Goal: Task Accomplishment & Management: Complete application form

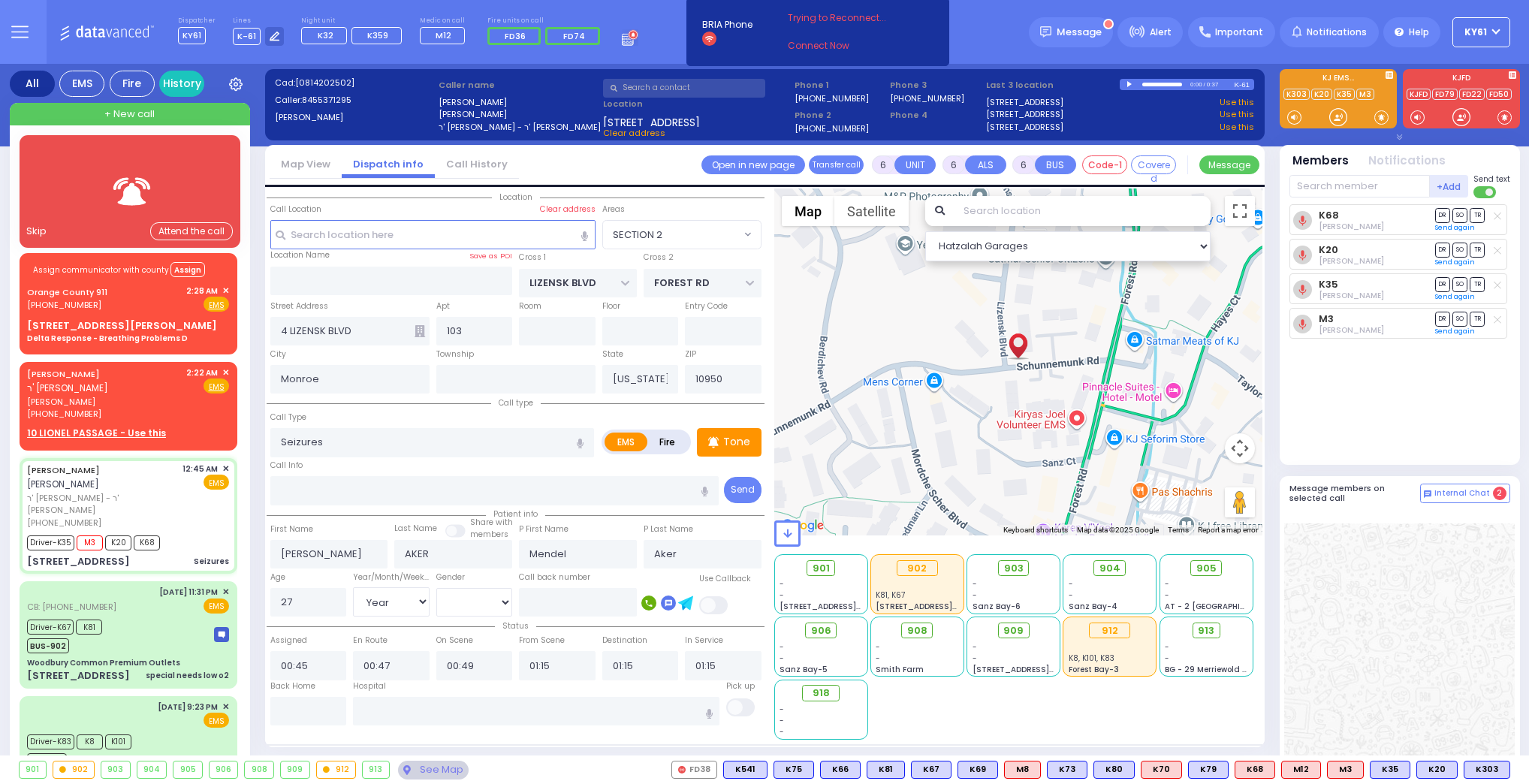
select select "SECTION 2"
select select "Year"
select select "[DEMOGRAPHIC_DATA]"
click at [81, 186] on div at bounding box center [129, 192] width 177 height 74
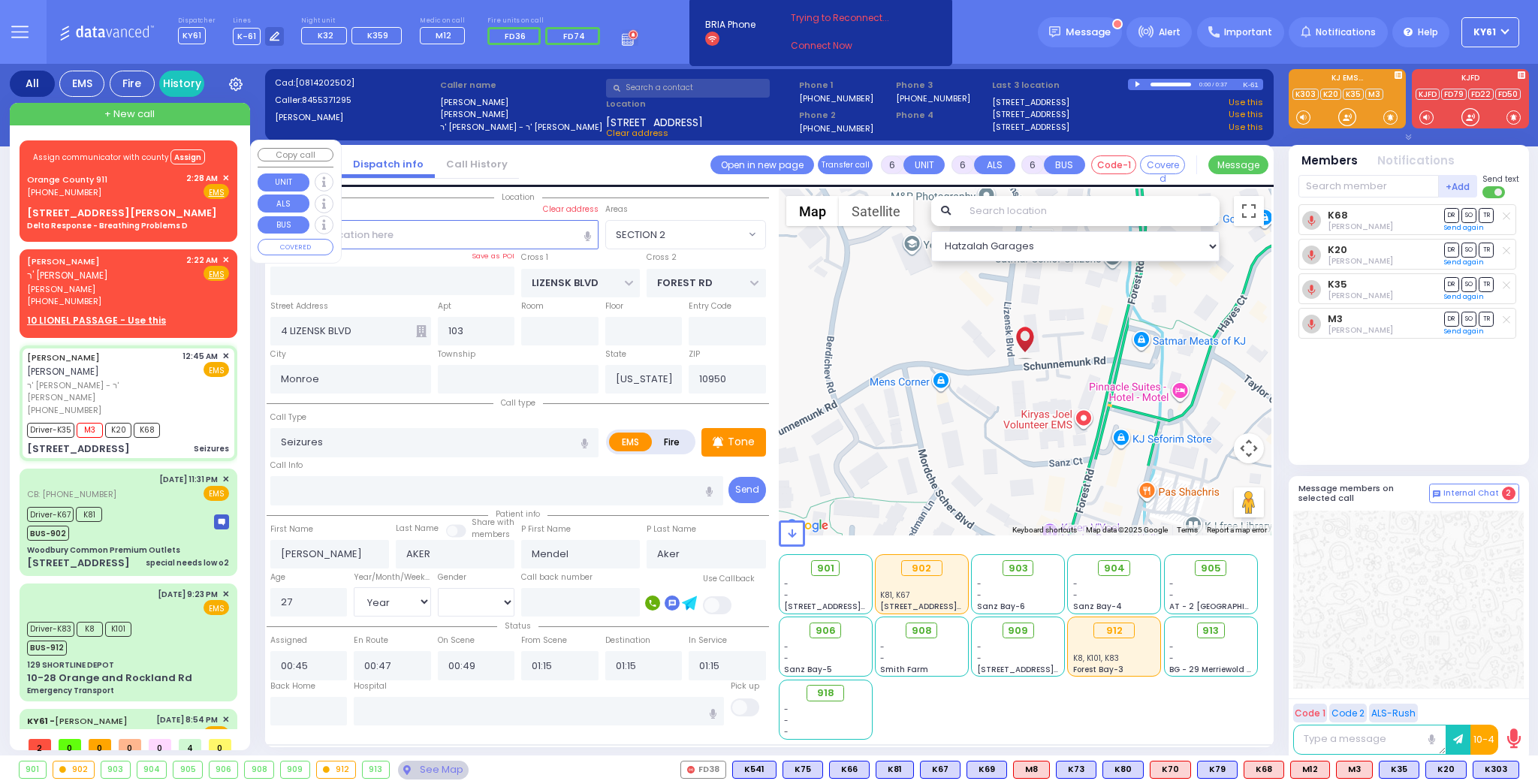
click at [191, 208] on div "[STREET_ADDRESS][PERSON_NAME] Delta Response - Breathing Problems D" at bounding box center [127, 219] width 202 height 27
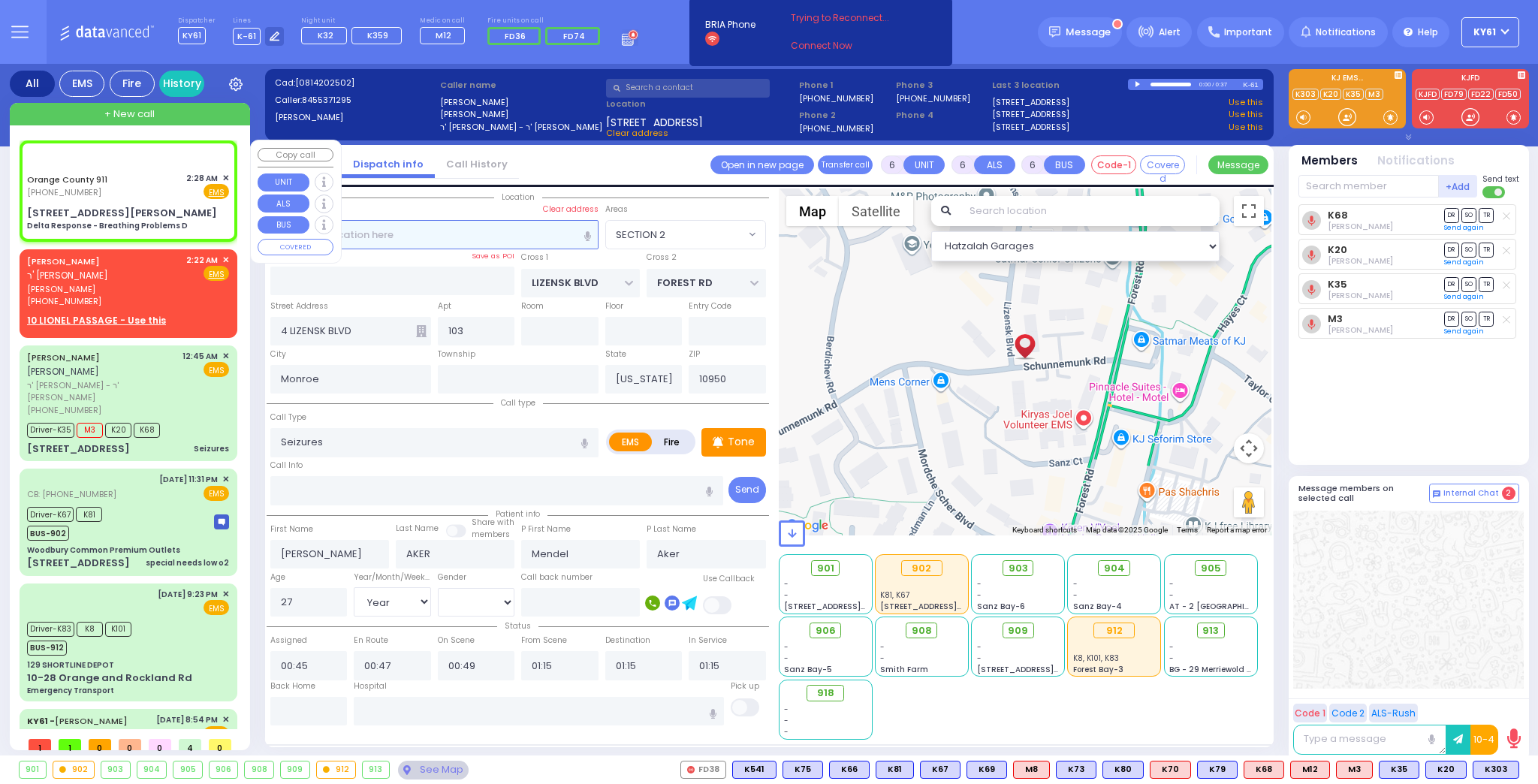
select select
type input "Delta Response - Breathing Problems D"
radio input "true"
type input "Nature: : Delta Response - Breathing Problems D Address: : [STREET_ADDRESS][GEO…"
select select
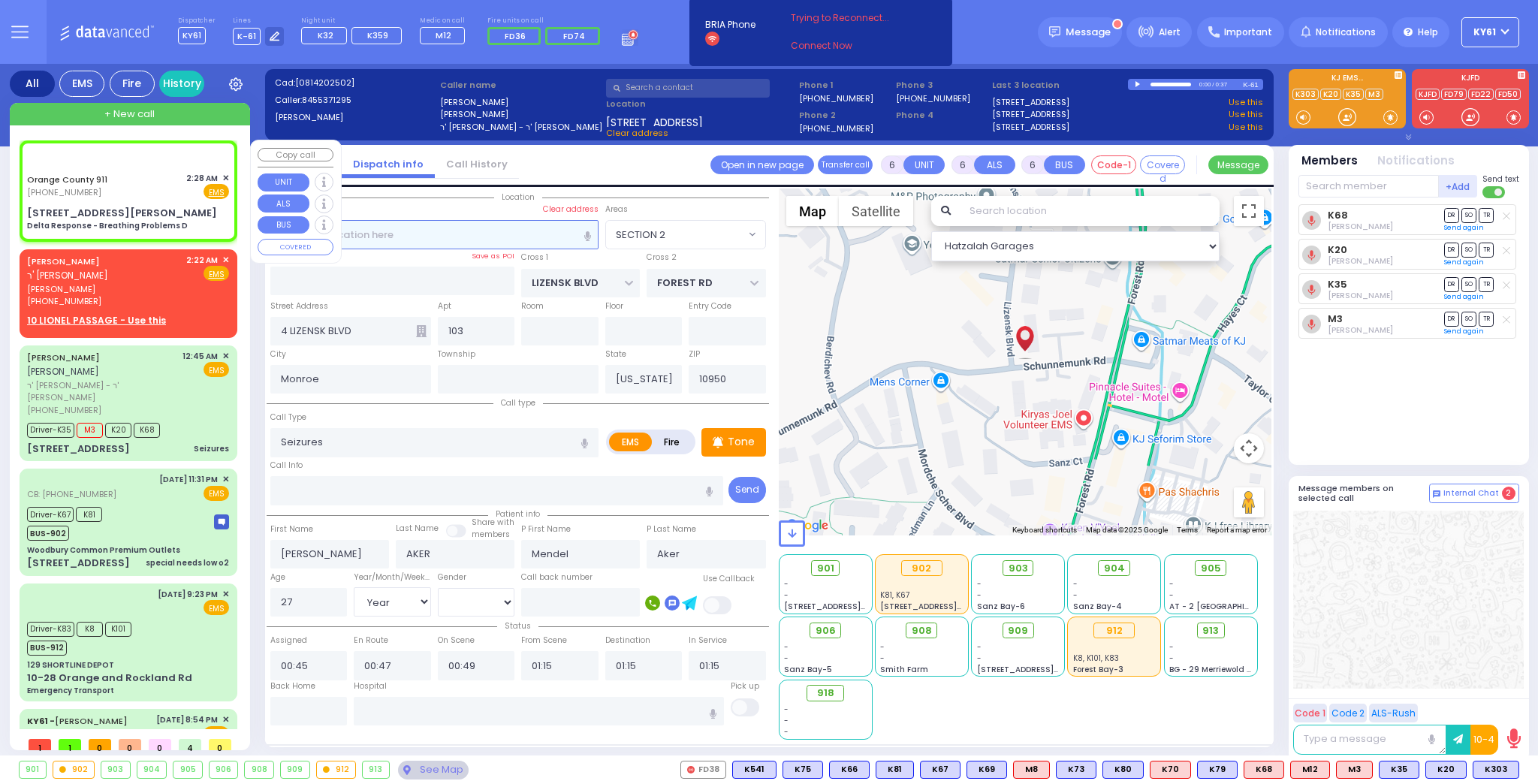
select select
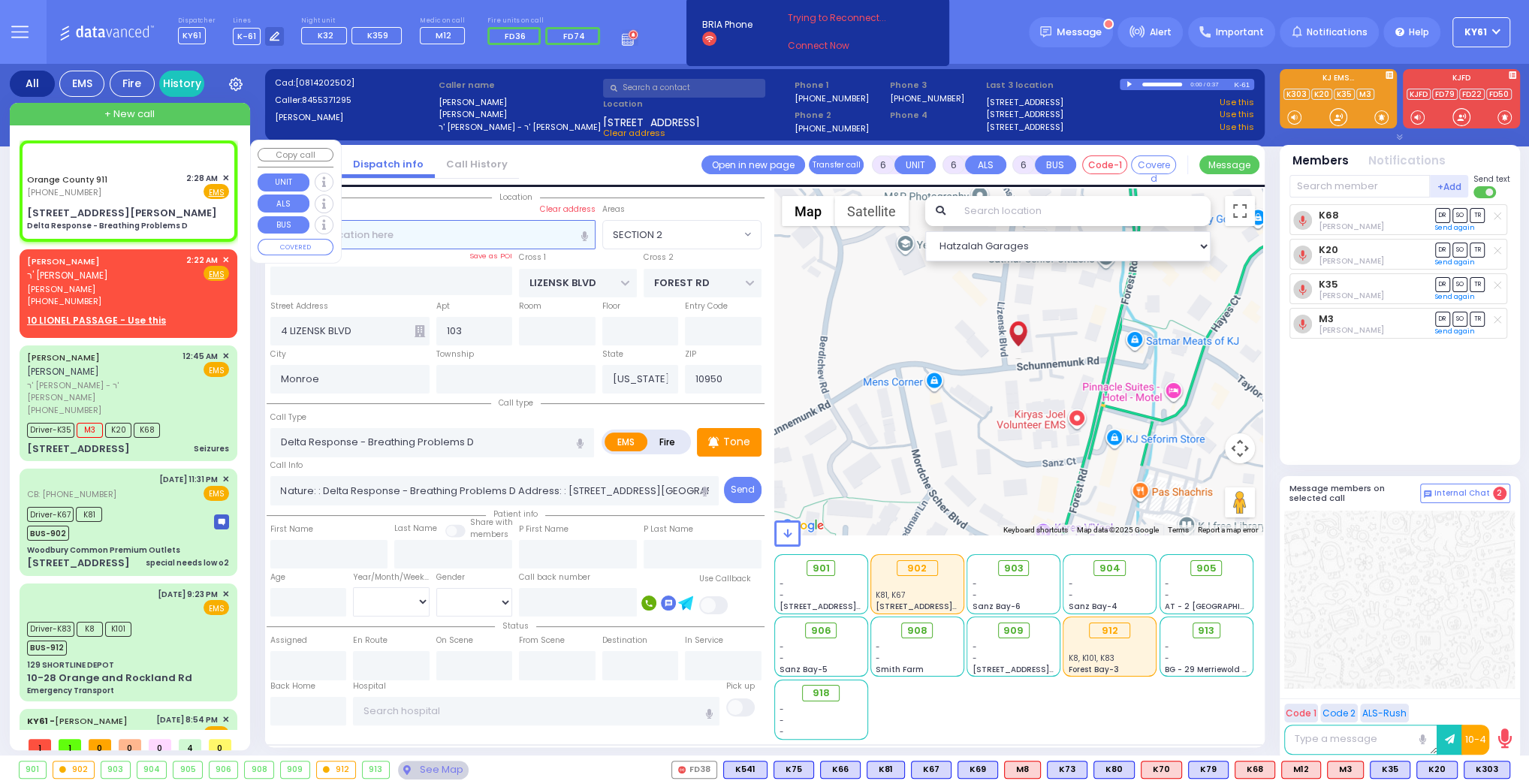
select select "Hatzalah Garages"
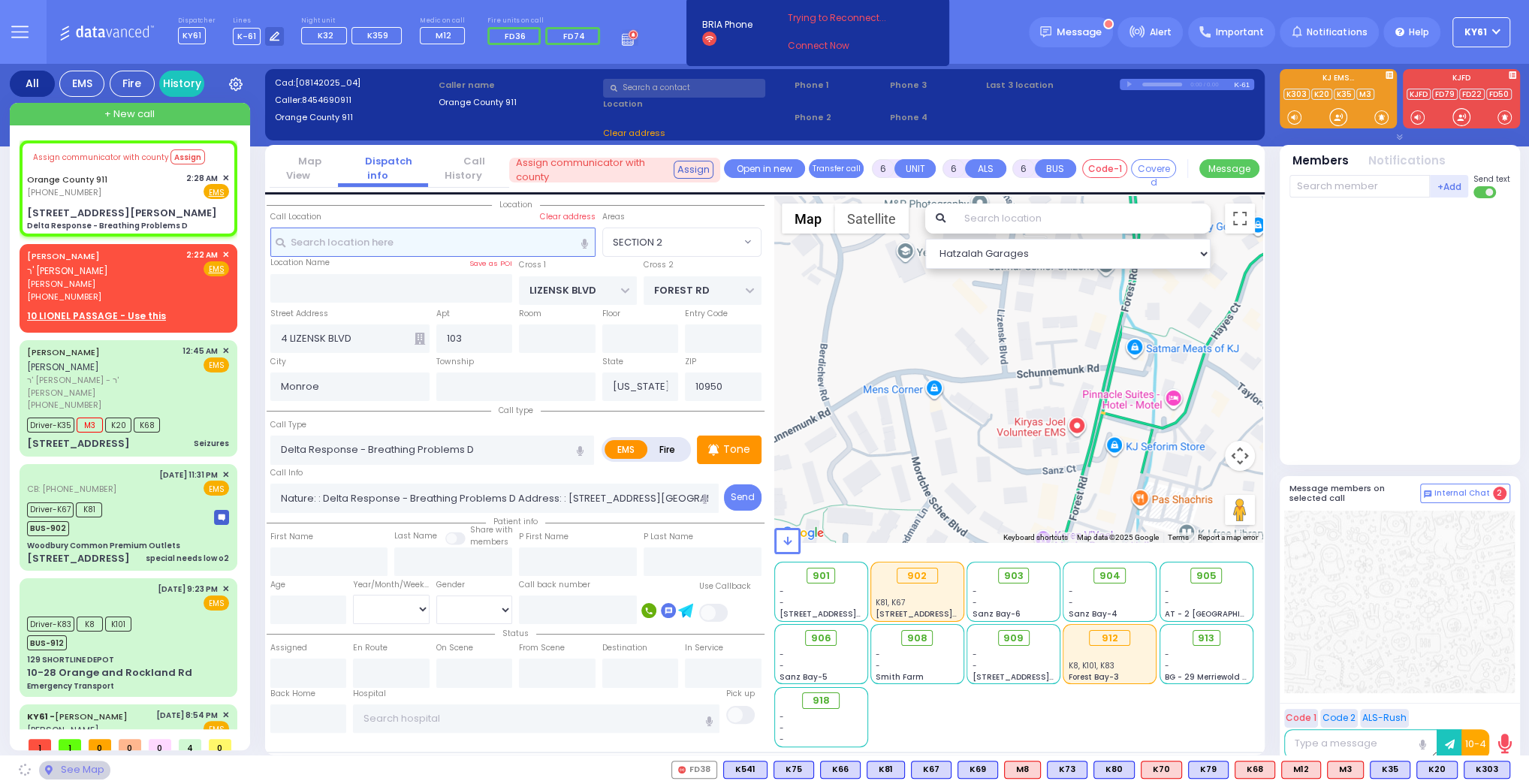
select select
radio input "true"
select select
select select "Hatzalah Garages"
type input "[STREET_ADDRESS][PERSON_NAME]"
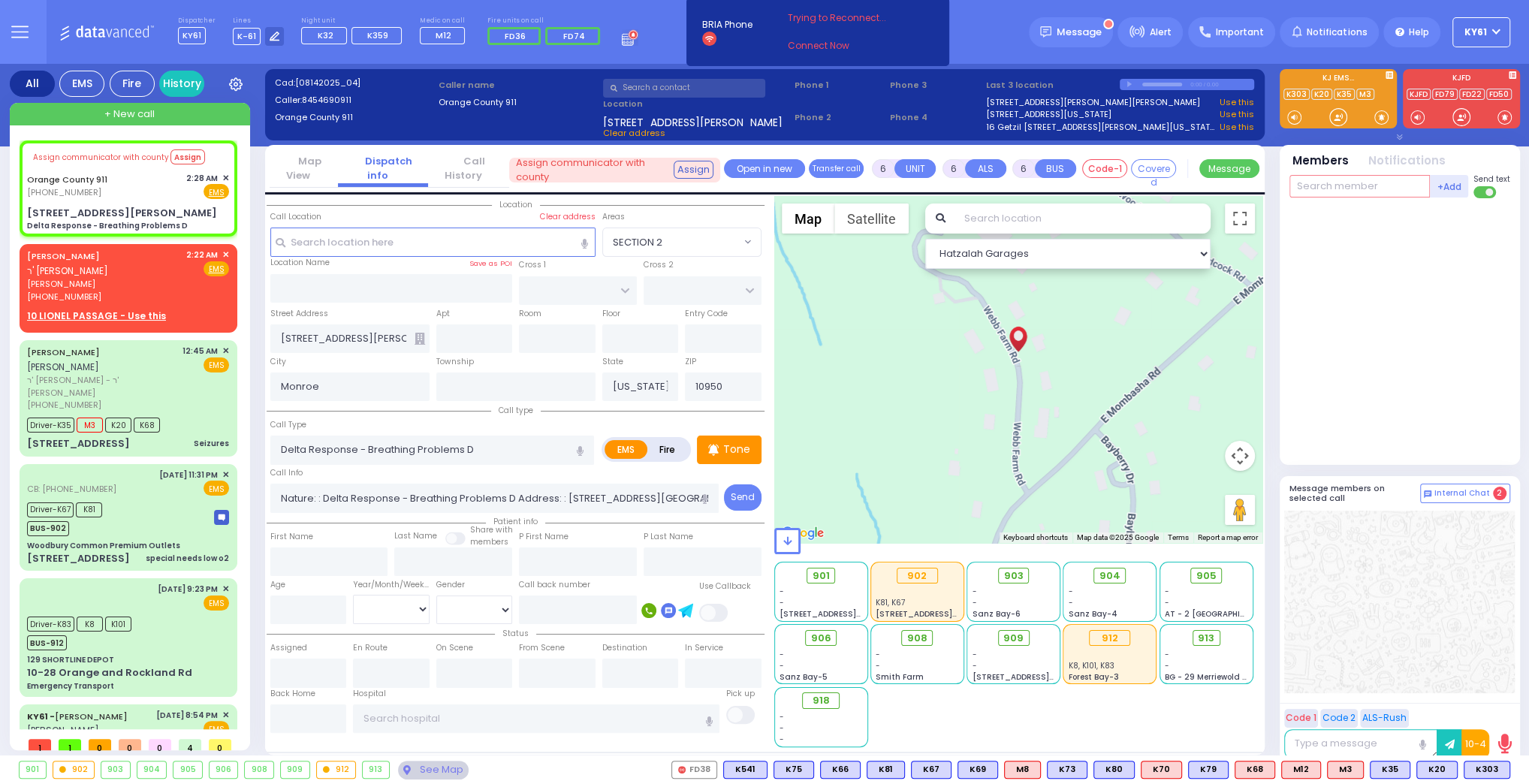
click at [1361, 187] on input "text" at bounding box center [1360, 185] width 141 height 22
type input "m16"
click at [1401, 217] on div "Lazer Schwimmer" at bounding box center [1427, 216] width 86 height 15
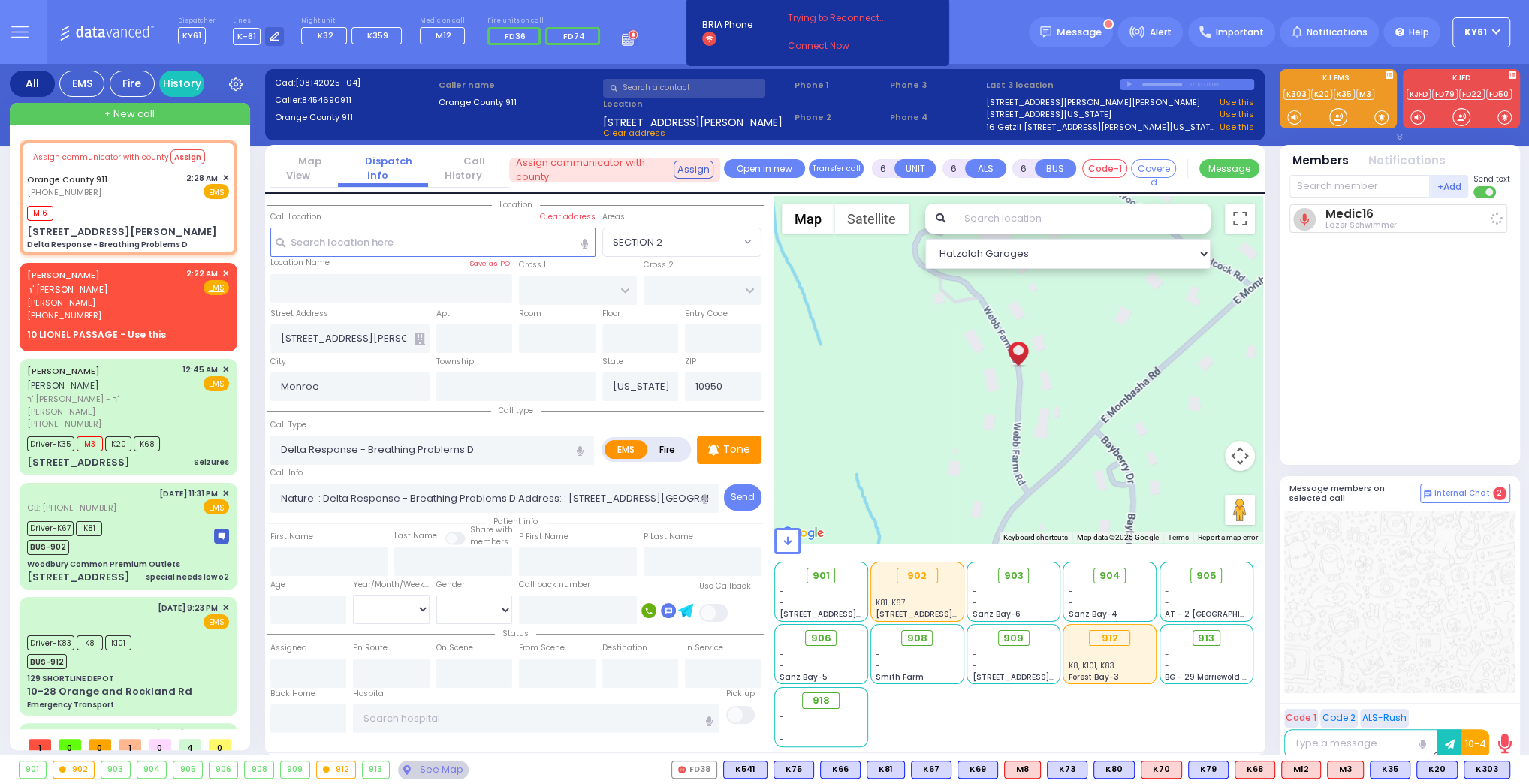
select select
radio input "true"
select select
type input "02:47"
select select "Hatzalah Garages"
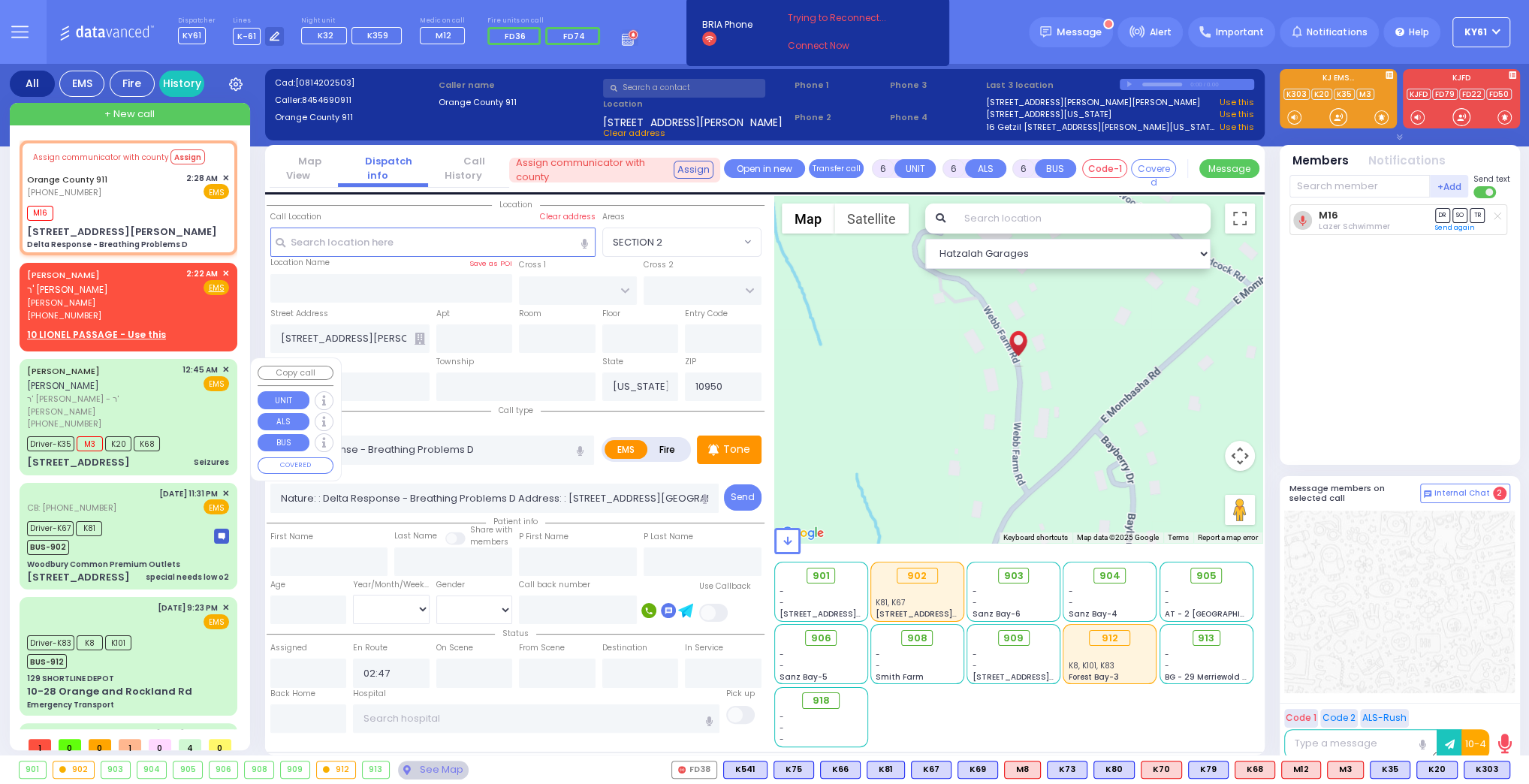
click at [204, 406] on div "12:45 AM ✕ EMS" at bounding box center [206, 396] width 47 height 67
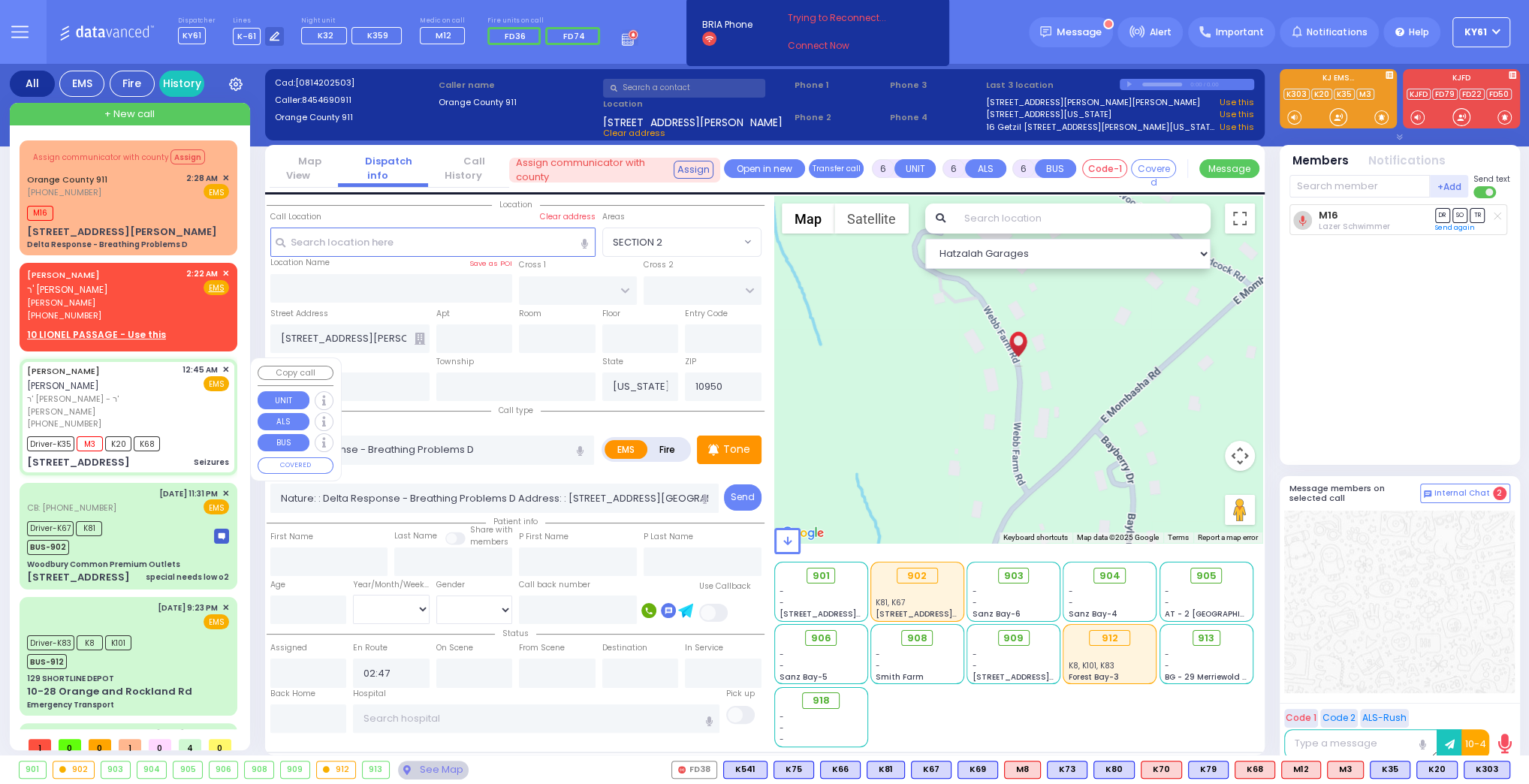
select select
type input "Seizures"
radio input "true"
type input "[PERSON_NAME]"
type input "AKER"
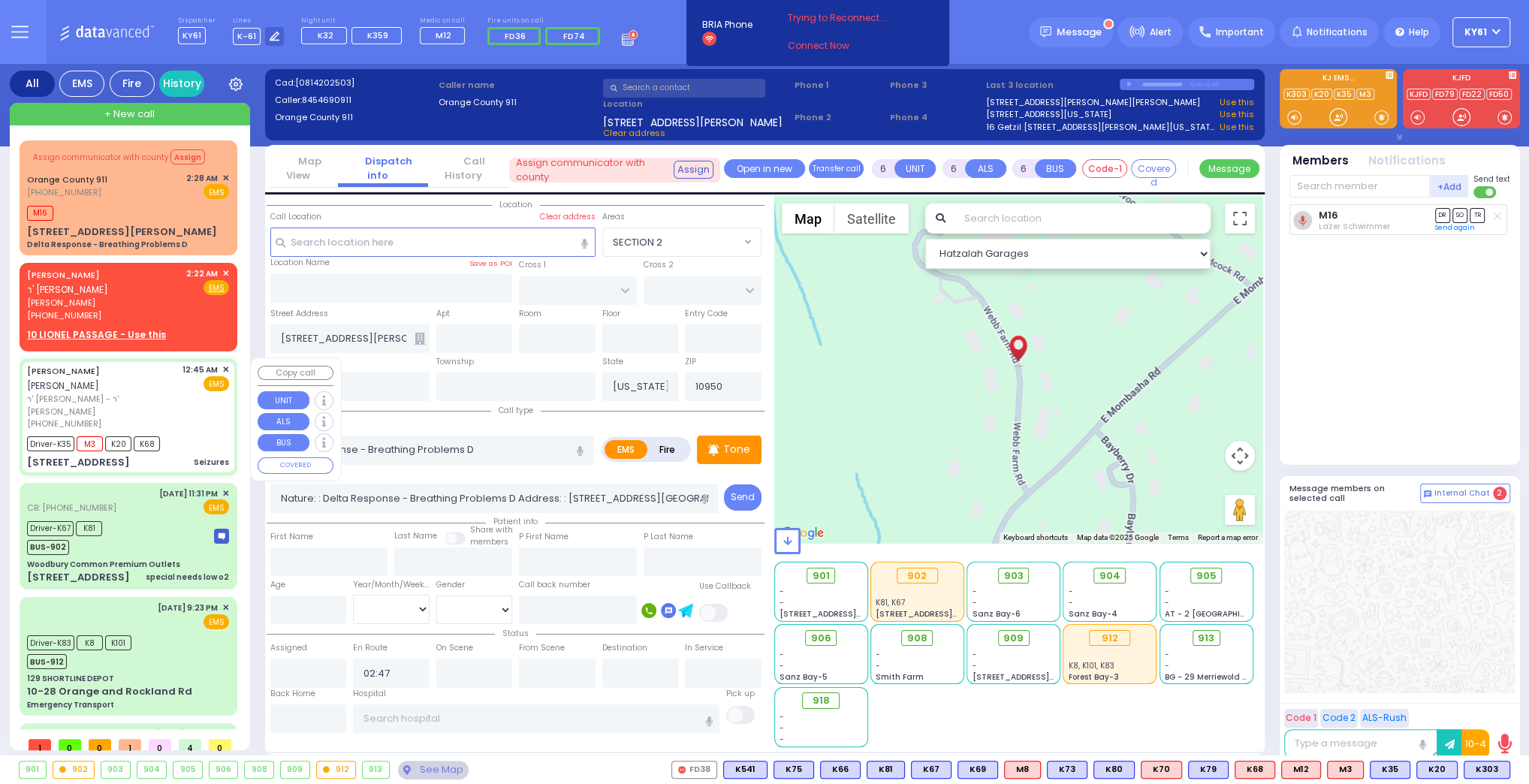
type input "Mendel"
type input "Aker"
type input "27"
select select "Year"
select select "[DEMOGRAPHIC_DATA]"
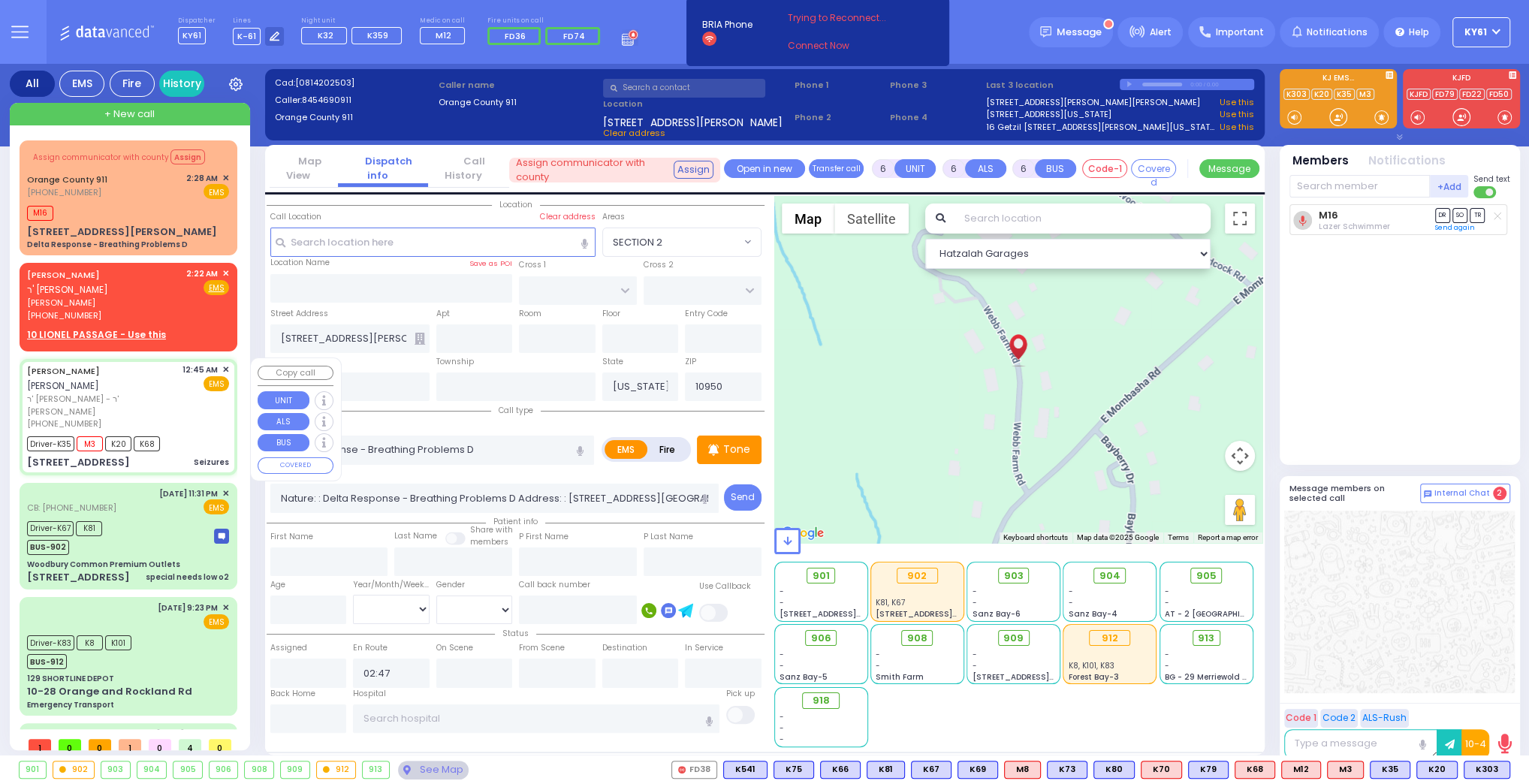
type input "00:45"
type input "00:47"
type input "00:49"
type input "01:15"
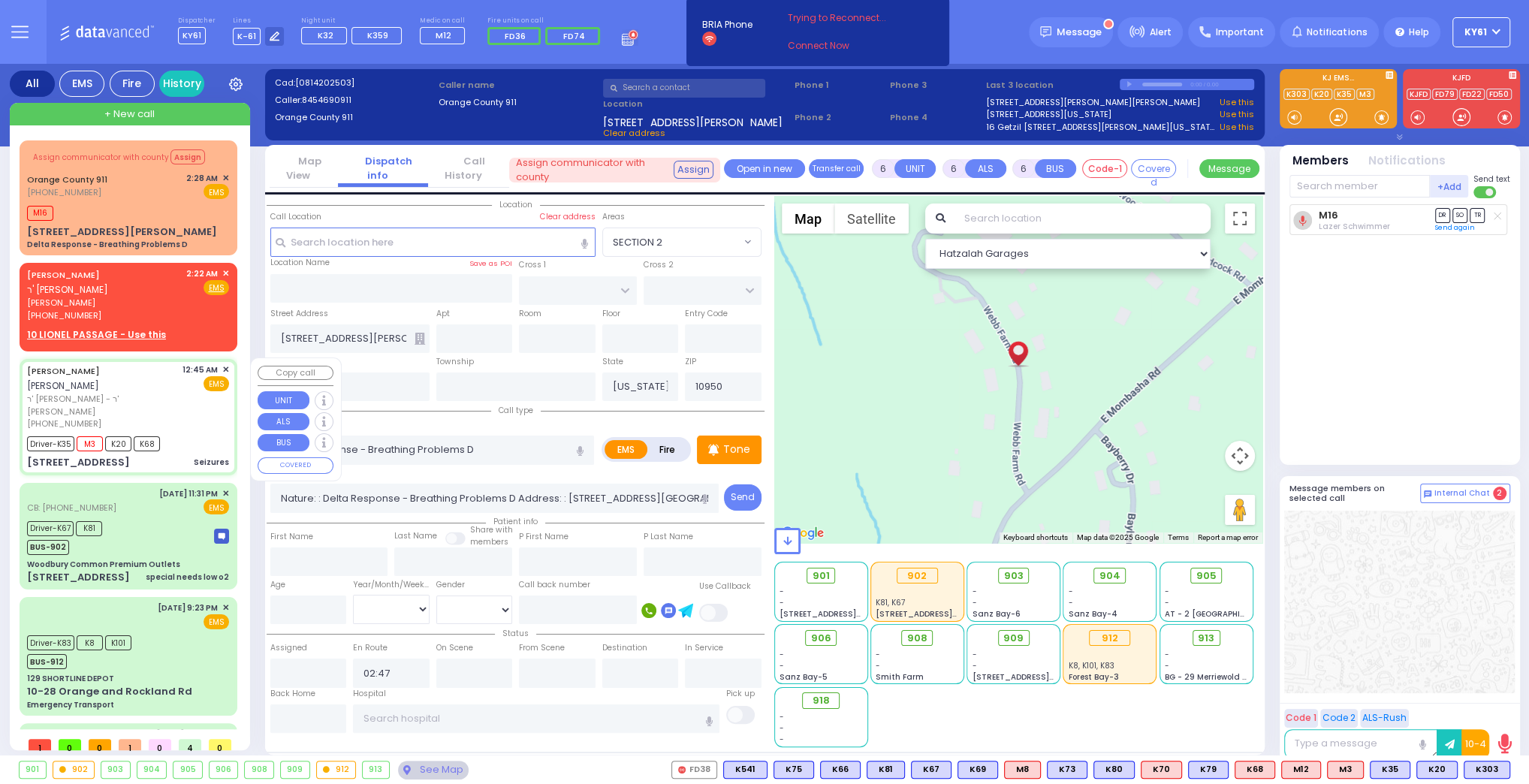
type input "01:15"
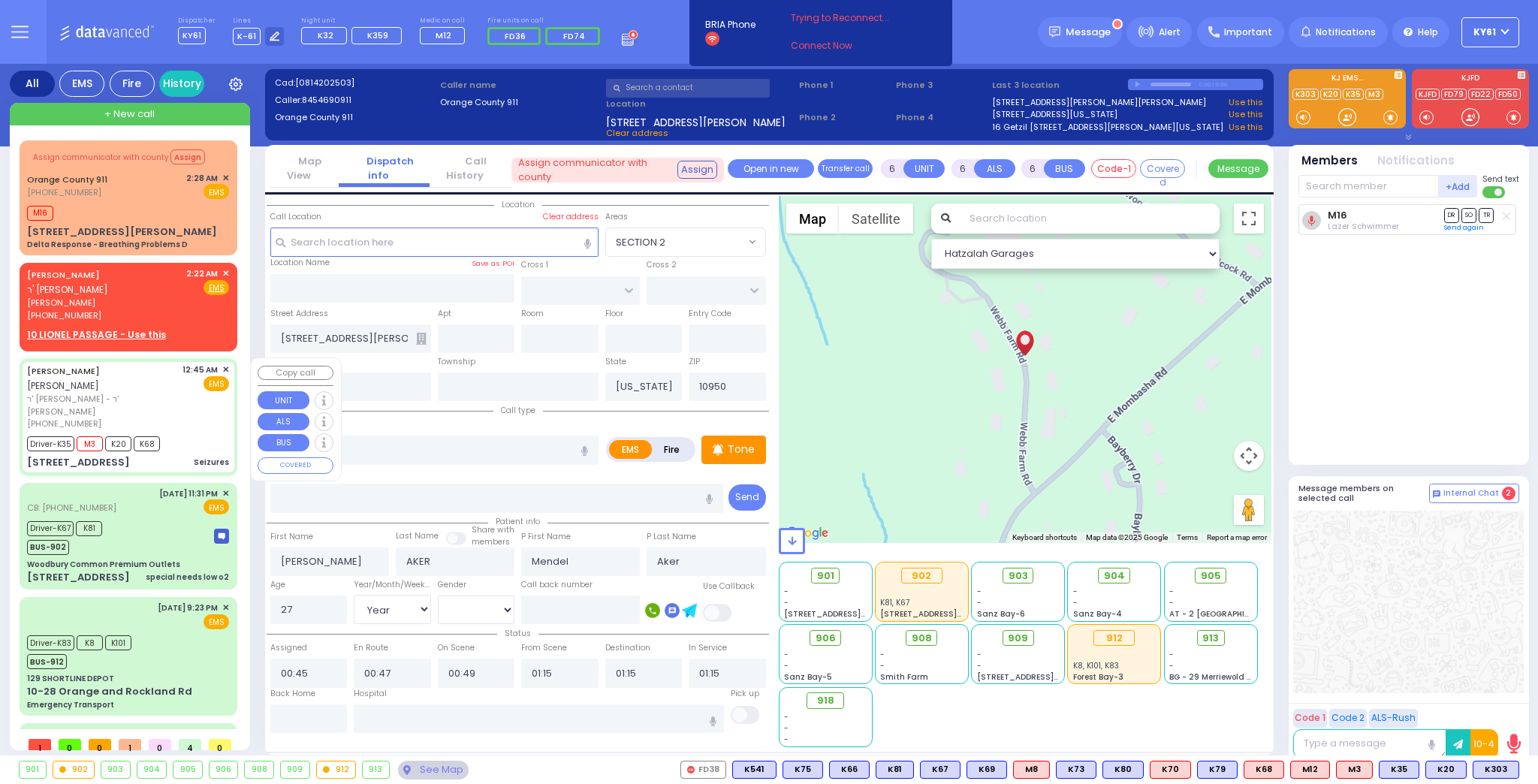
type input "LIZENSK BLVD"
type input "FOREST RD"
type input "4 LIZENSK BLVD"
type input "103"
select select "Hatzalah Garages"
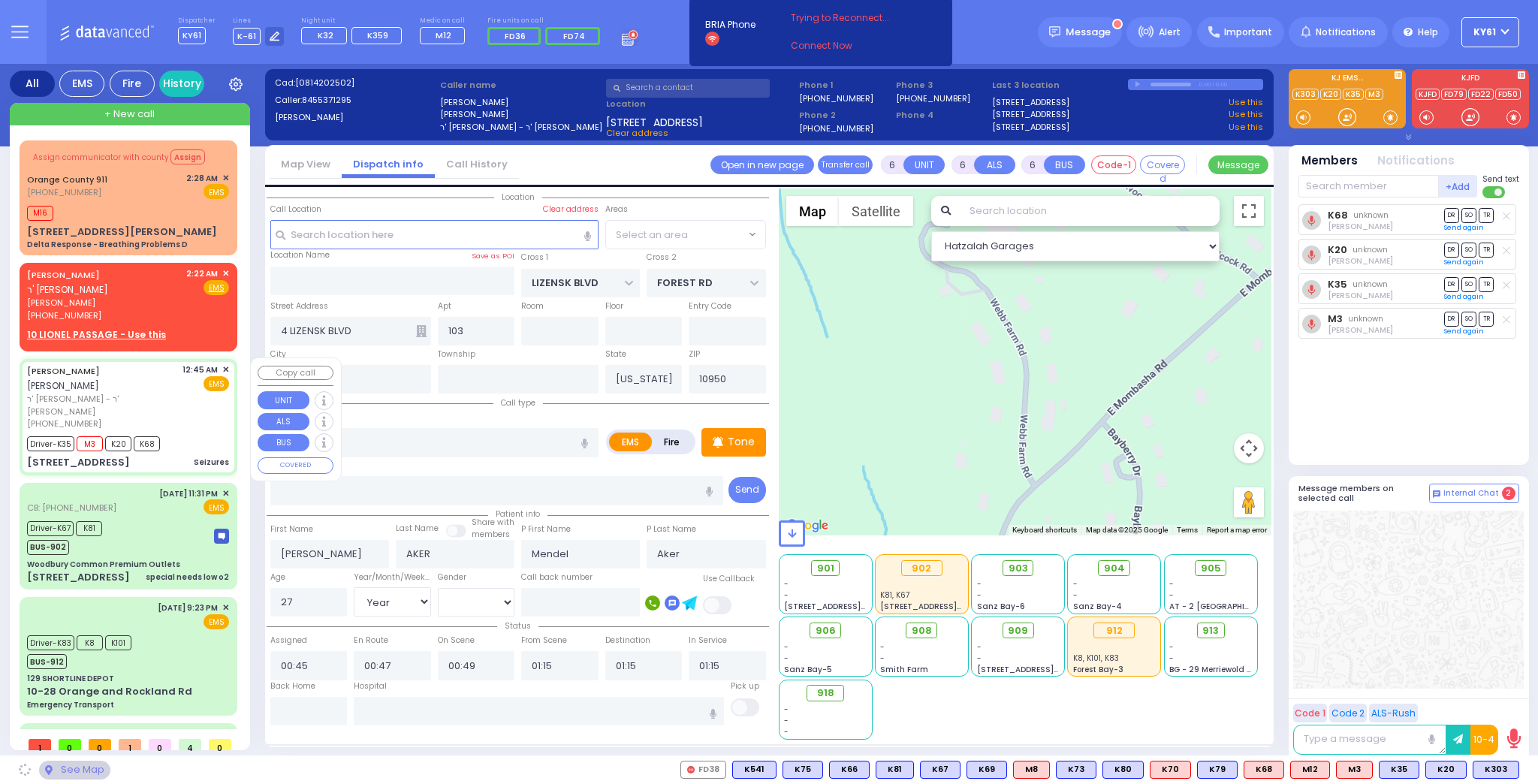
select select "SECTION 2"
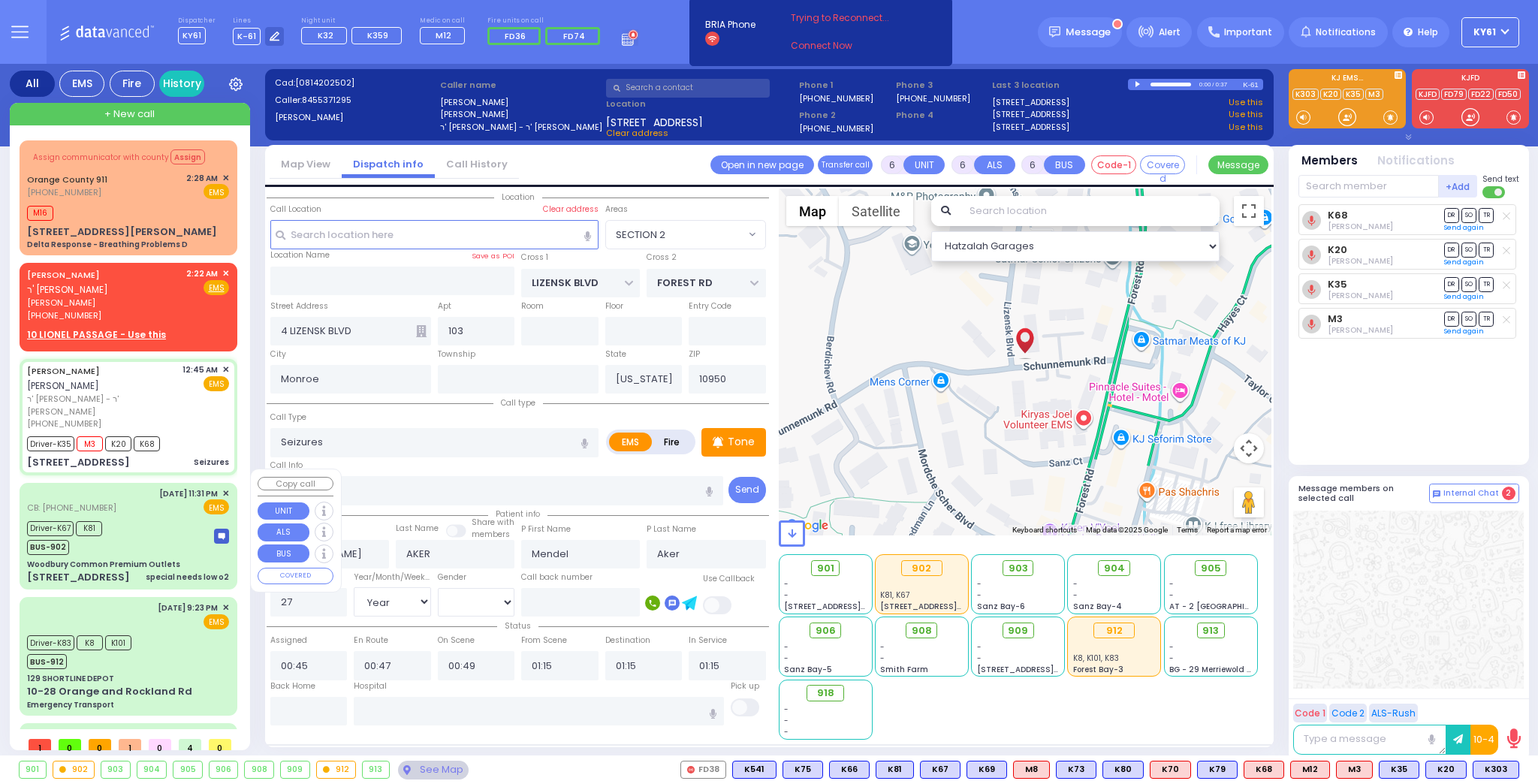
click at [175, 519] on div "Driver-K67 K81 BUS-902" at bounding box center [127, 536] width 202 height 37
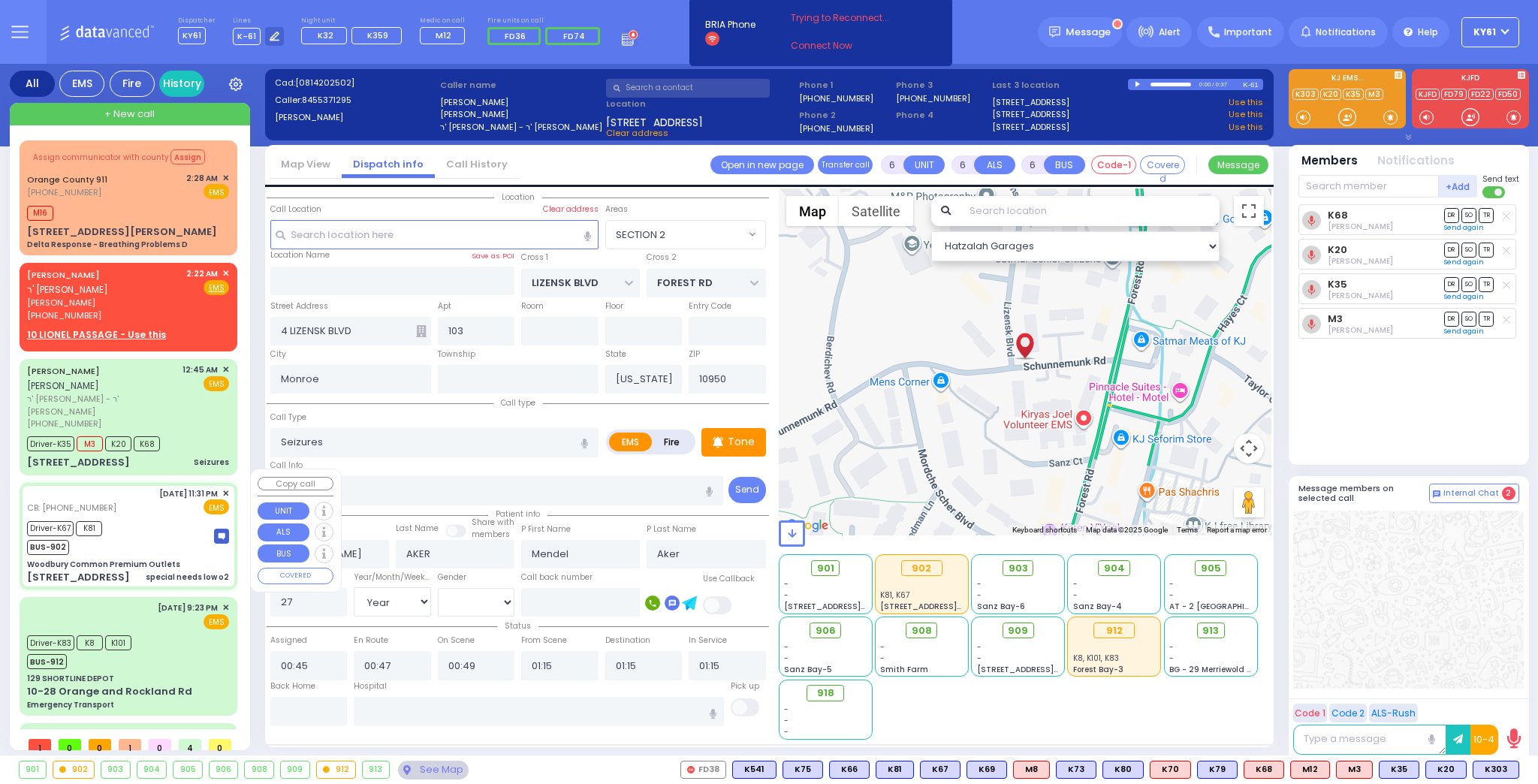
select select
type input "special needs low o2"
radio input "true"
type input "[PERSON_NAME]"
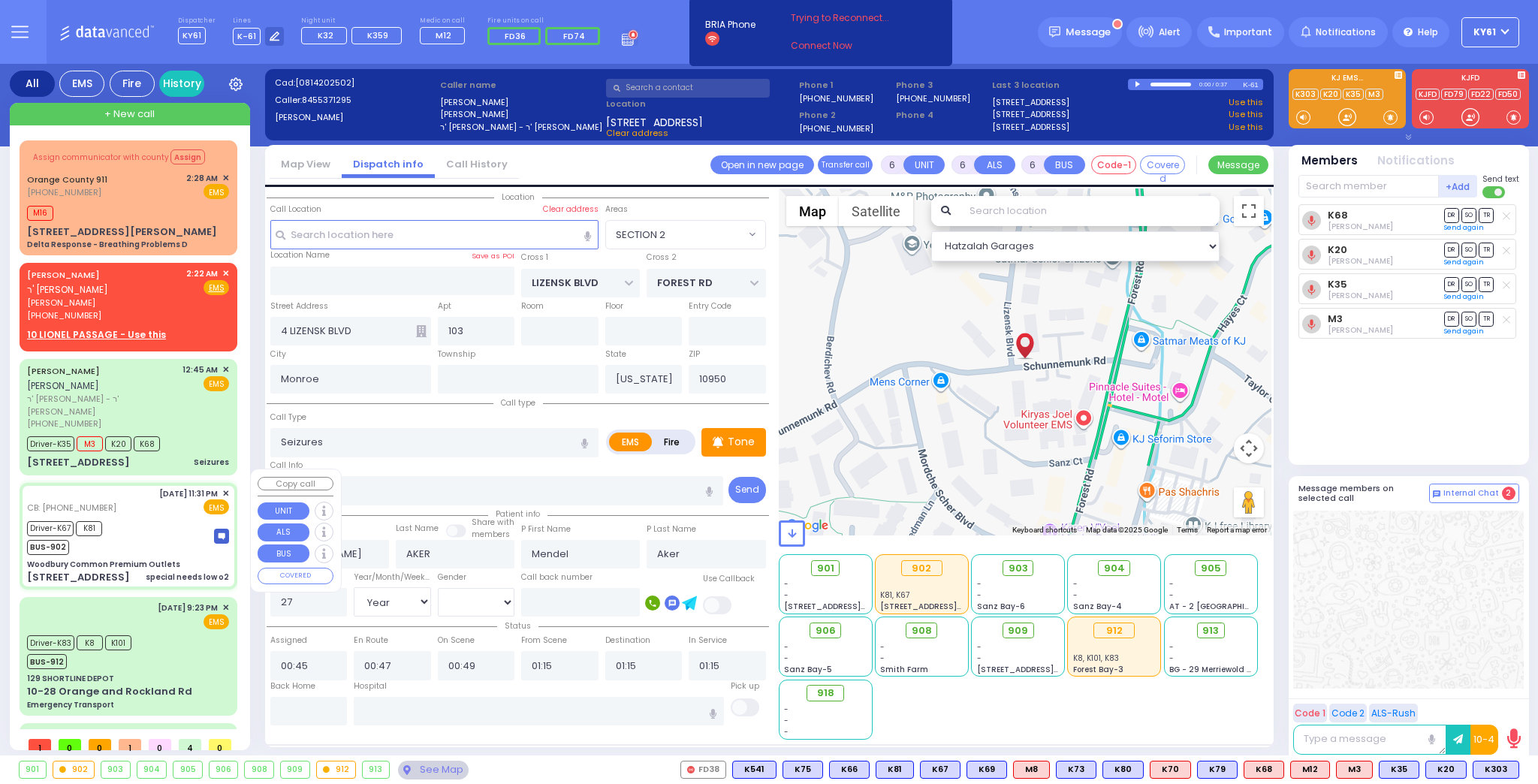
type input "9"
select select "Year"
select select "[DEMOGRAPHIC_DATA]"
type input "4102027355"
type input "23:31"
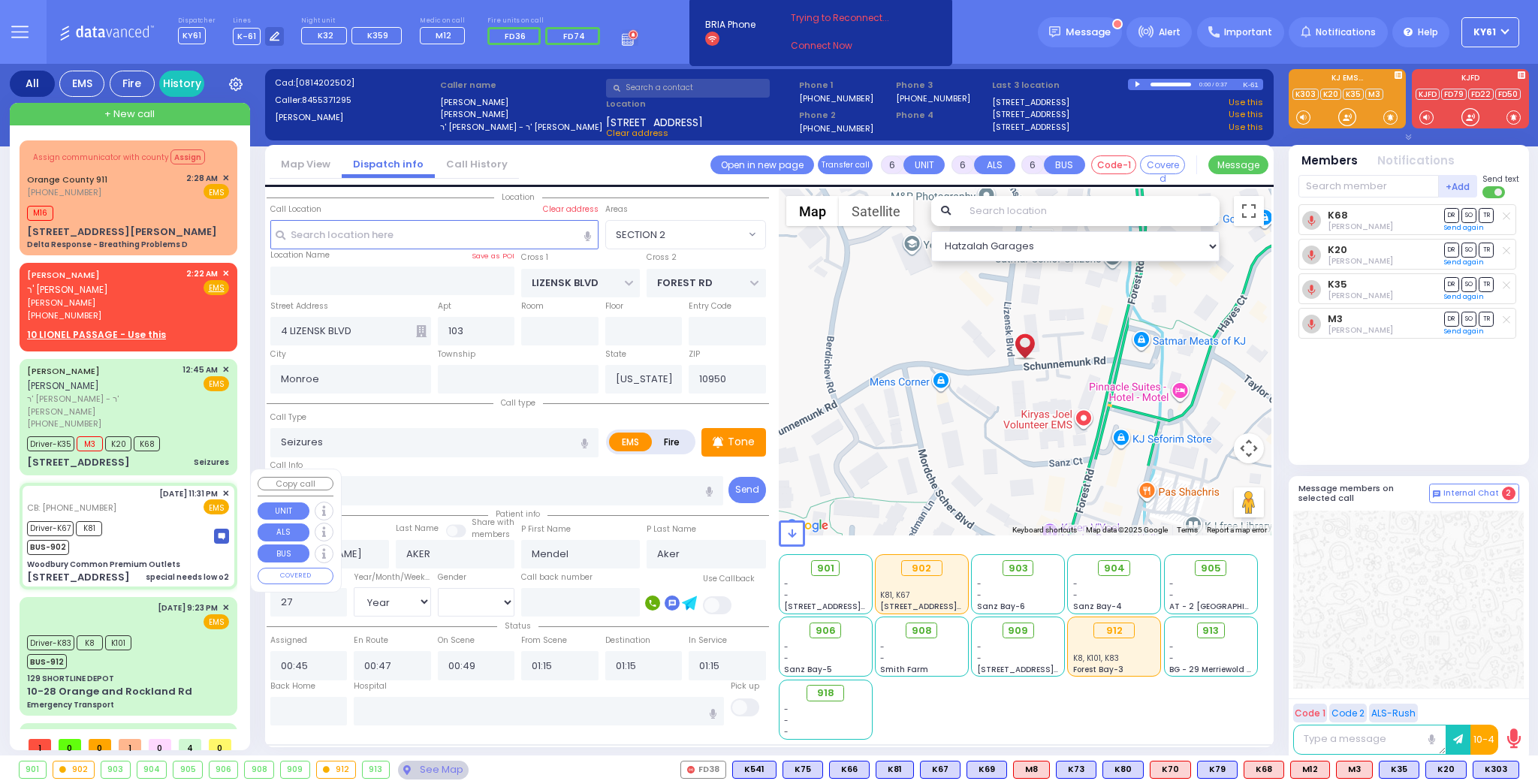
type input "23:37"
type input "23:50"
type input "23:55"
type input "00:30"
type input "00:40"
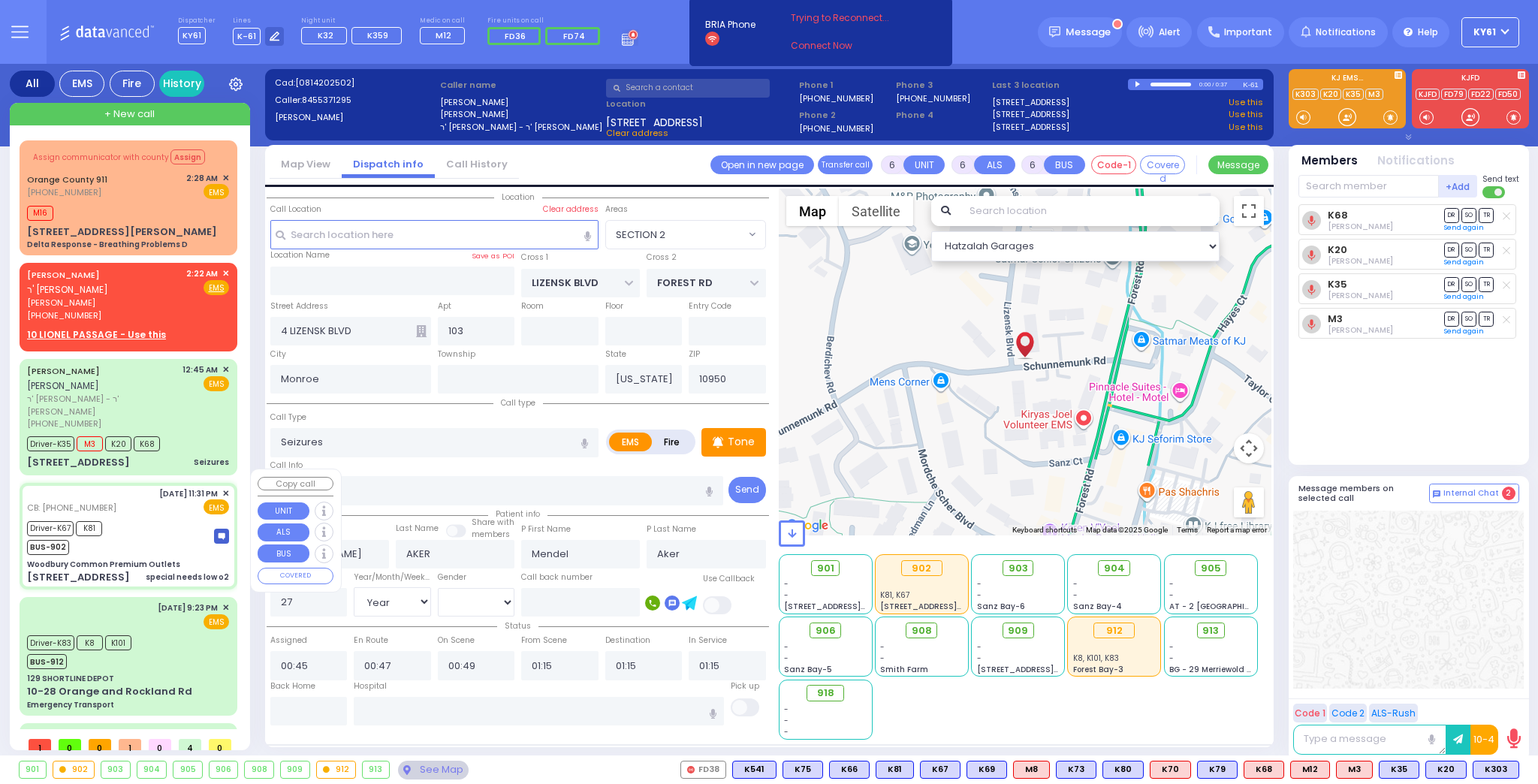
type input "[US_STATE][GEOGRAPHIC_DATA]- [GEOGRAPHIC_DATA] [STREET_ADDRESS][US_STATE]"
select select "Hatzalah Garages"
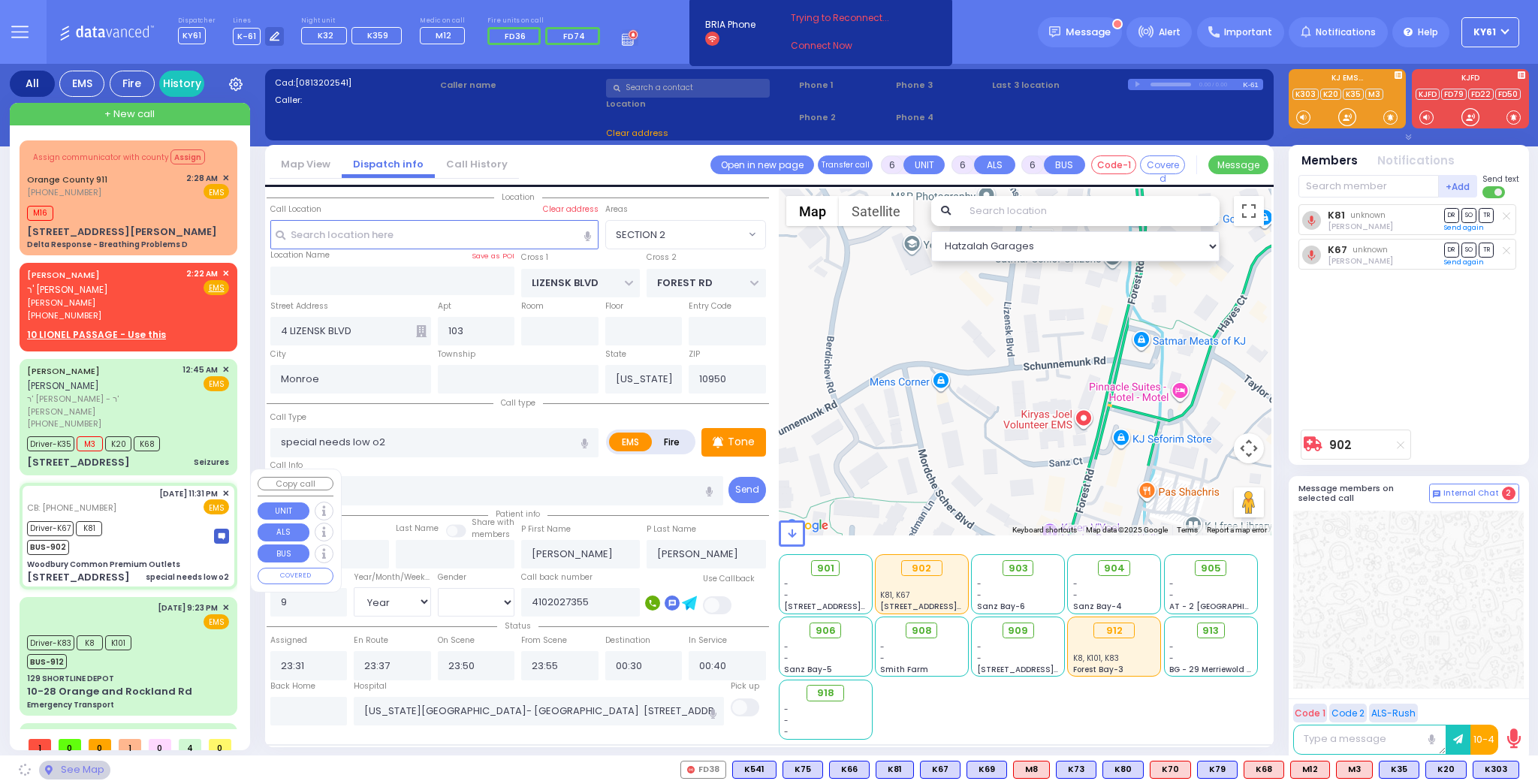
type input "Woodbury Common Premium Outlets"
type input "DUNE RD"
type input "FOOD COURT"
type input "[STREET_ADDRESS]"
type input "Woodbury"
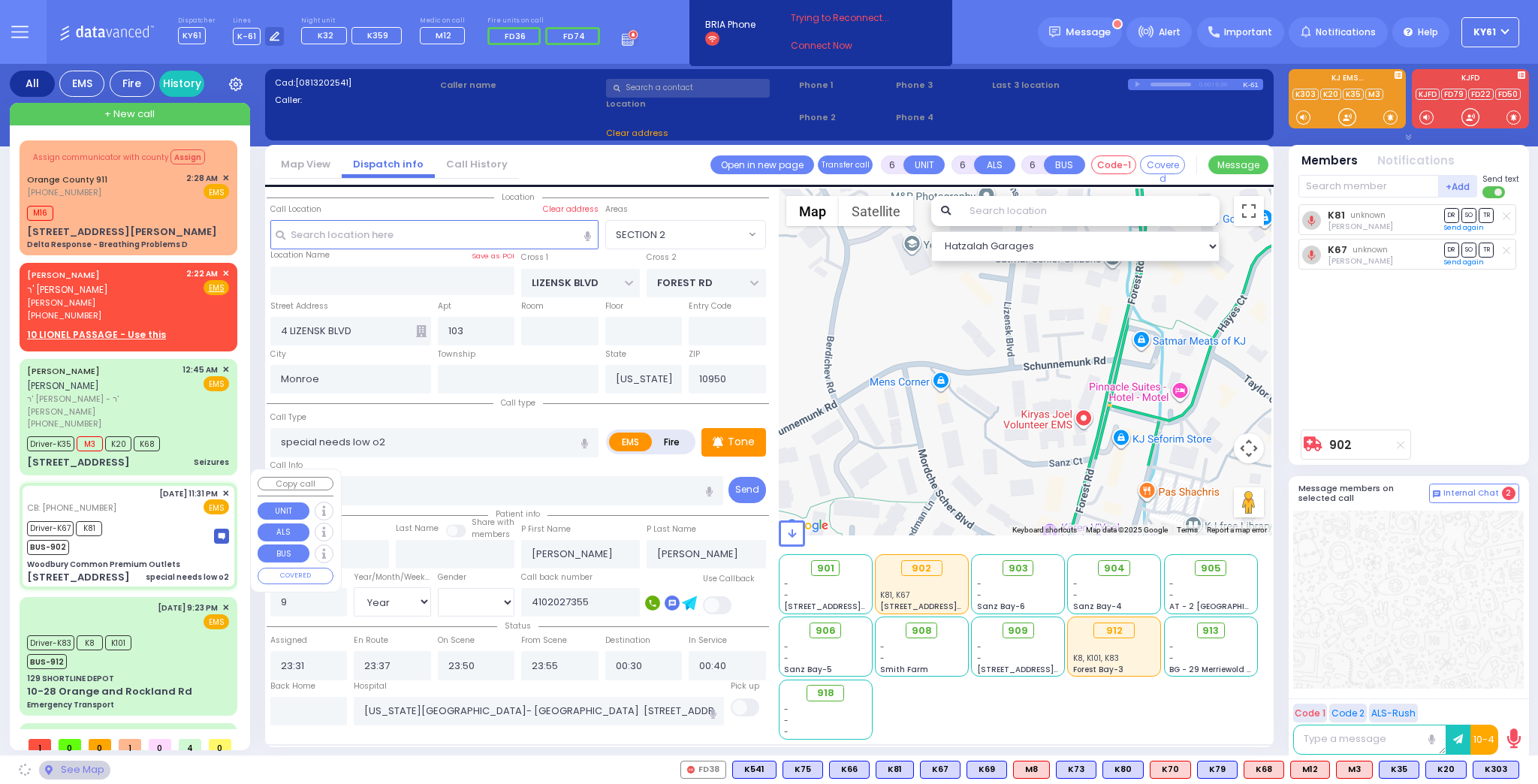
type input "10917"
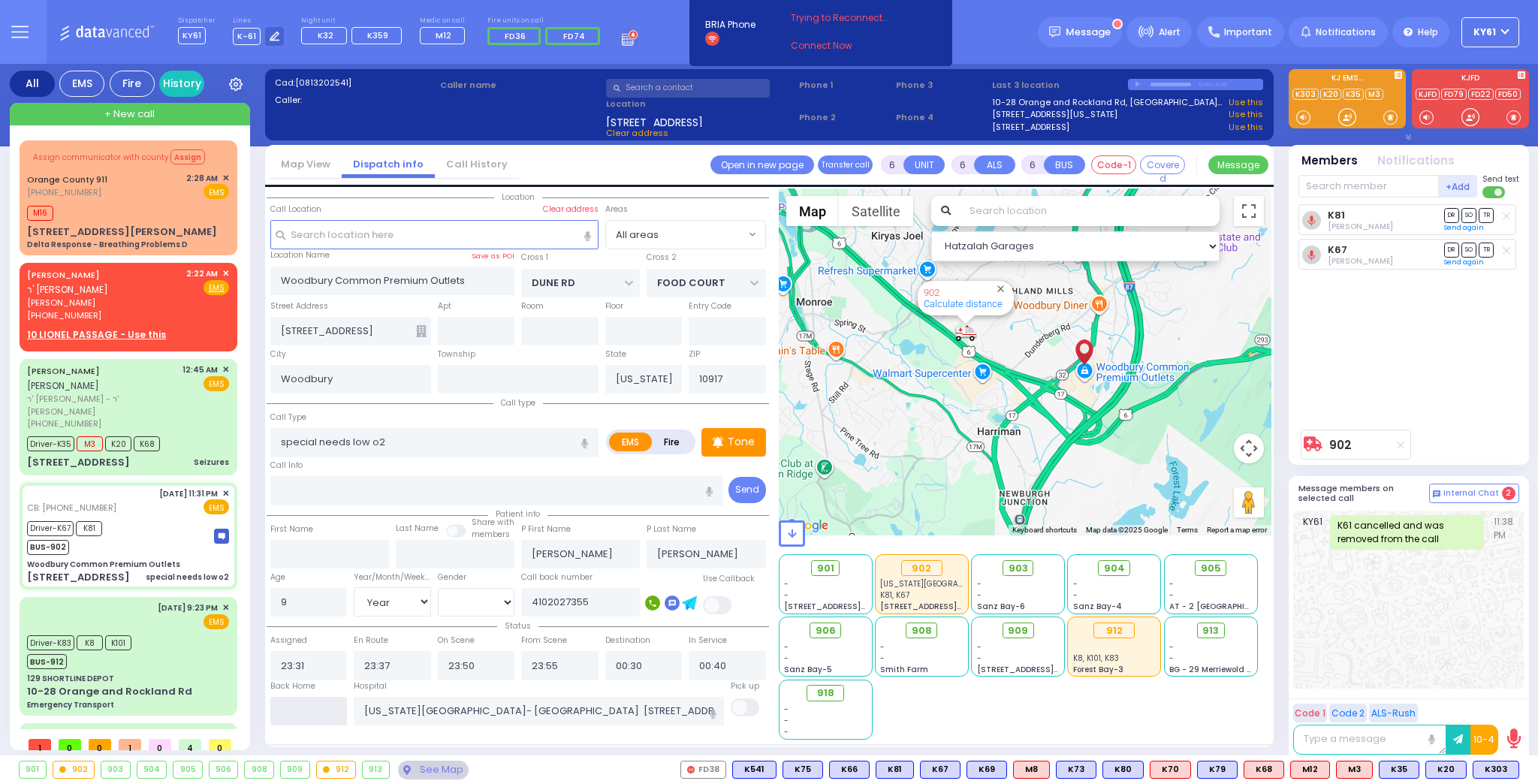
click at [327, 703] on input "text" at bounding box center [308, 711] width 78 height 29
click at [328, 702] on input "text" at bounding box center [308, 711] width 78 height 29
type input "02:48"
select select
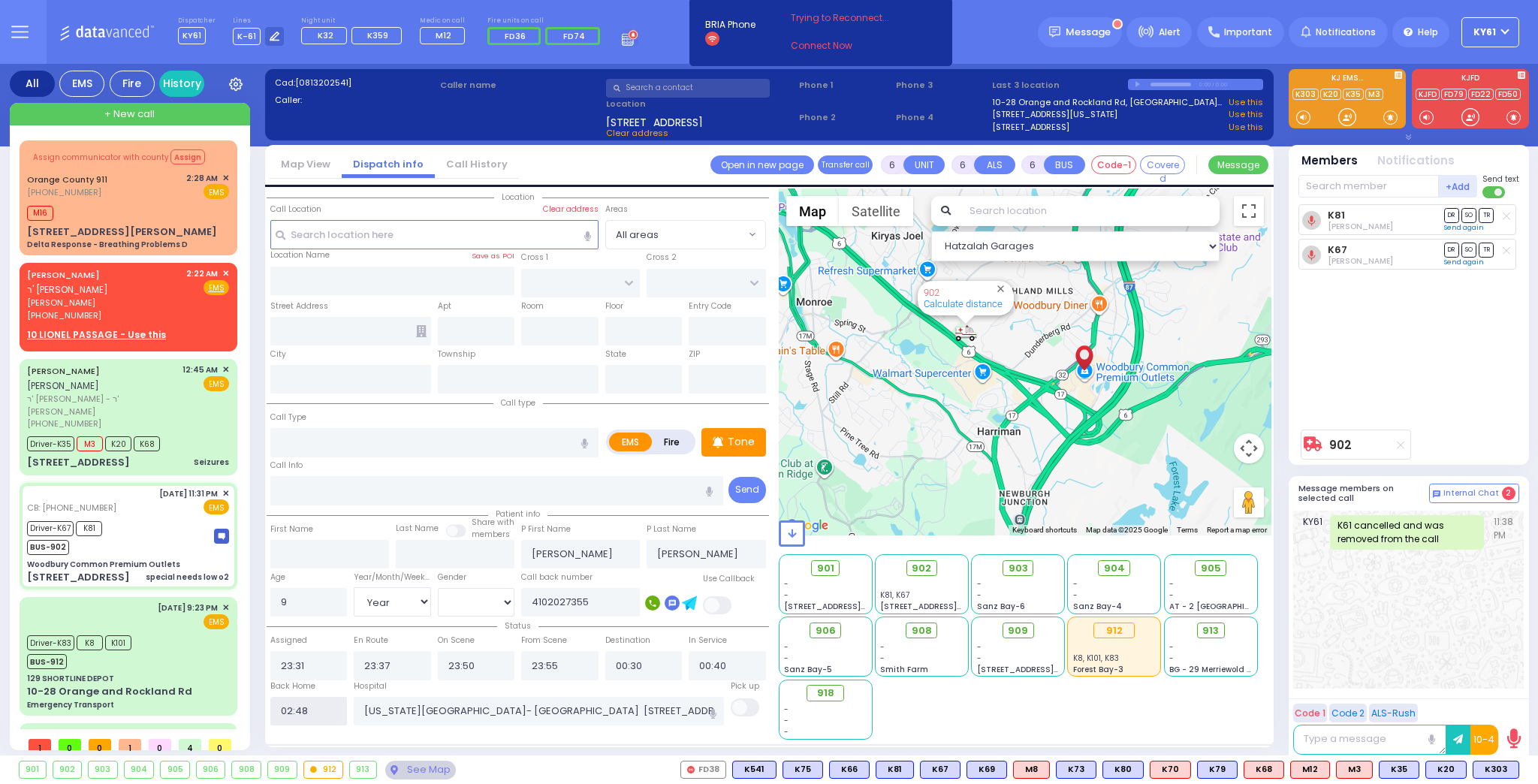
radio input "true"
select select
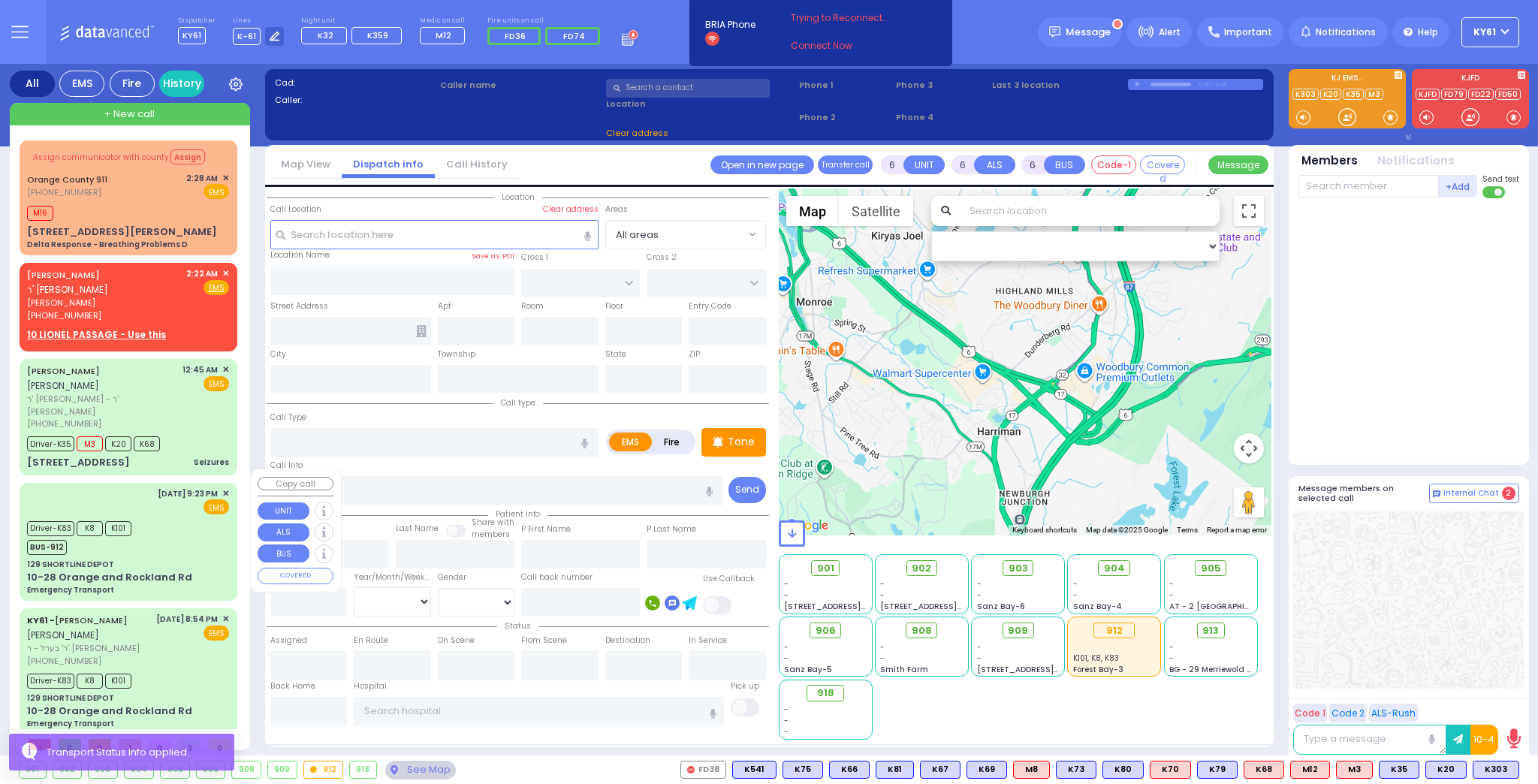
click at [184, 530] on div "Driver-K83 K8 K101 BUS-912" at bounding box center [127, 536] width 202 height 37
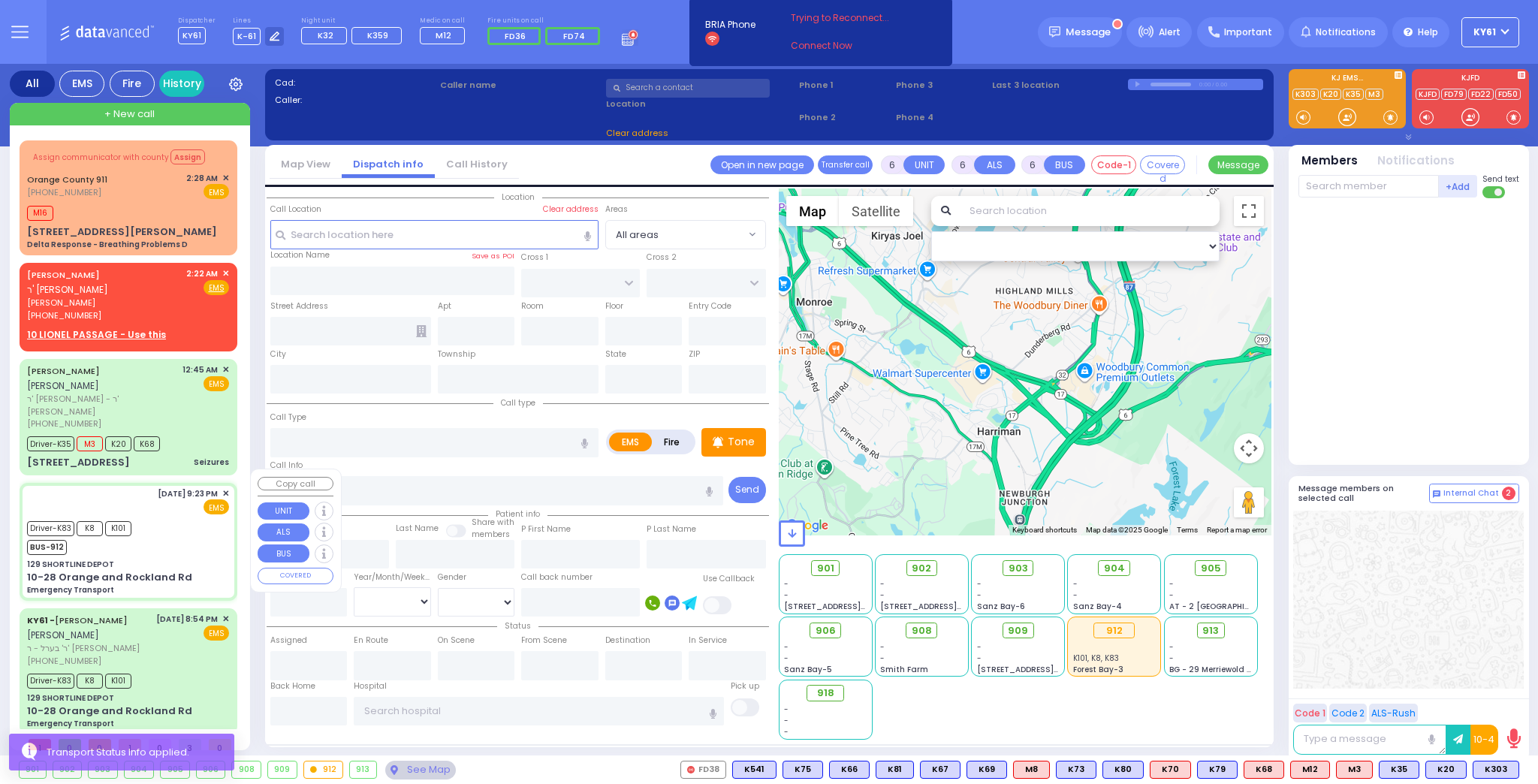
select select
type input "Emergency Transport"
radio input "true"
type input "Yehuda"
type input "[PERSON_NAME]"
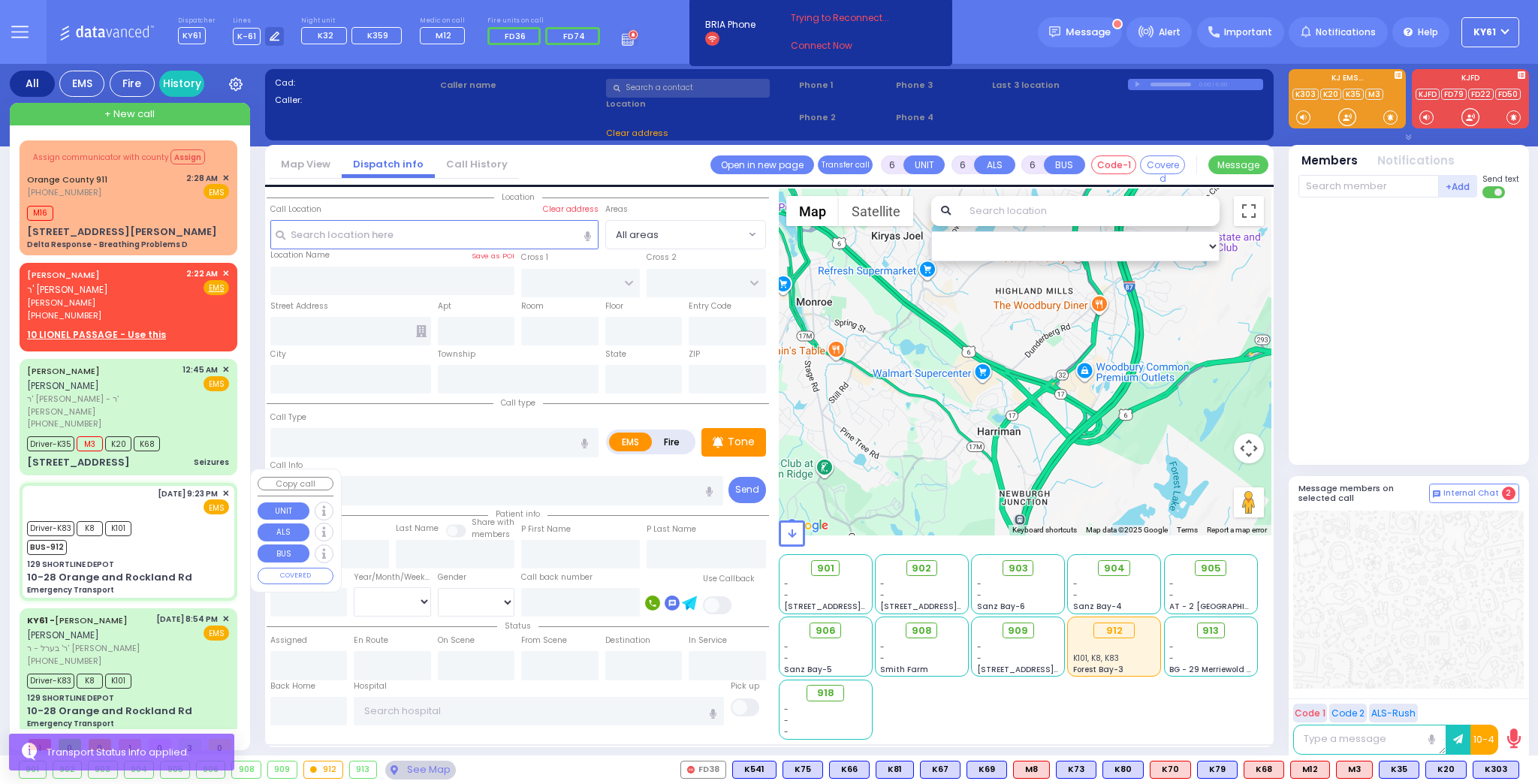
type input "15"
select select "Year"
select select "[DEMOGRAPHIC_DATA]"
type input "21:23"
type input "21:24"
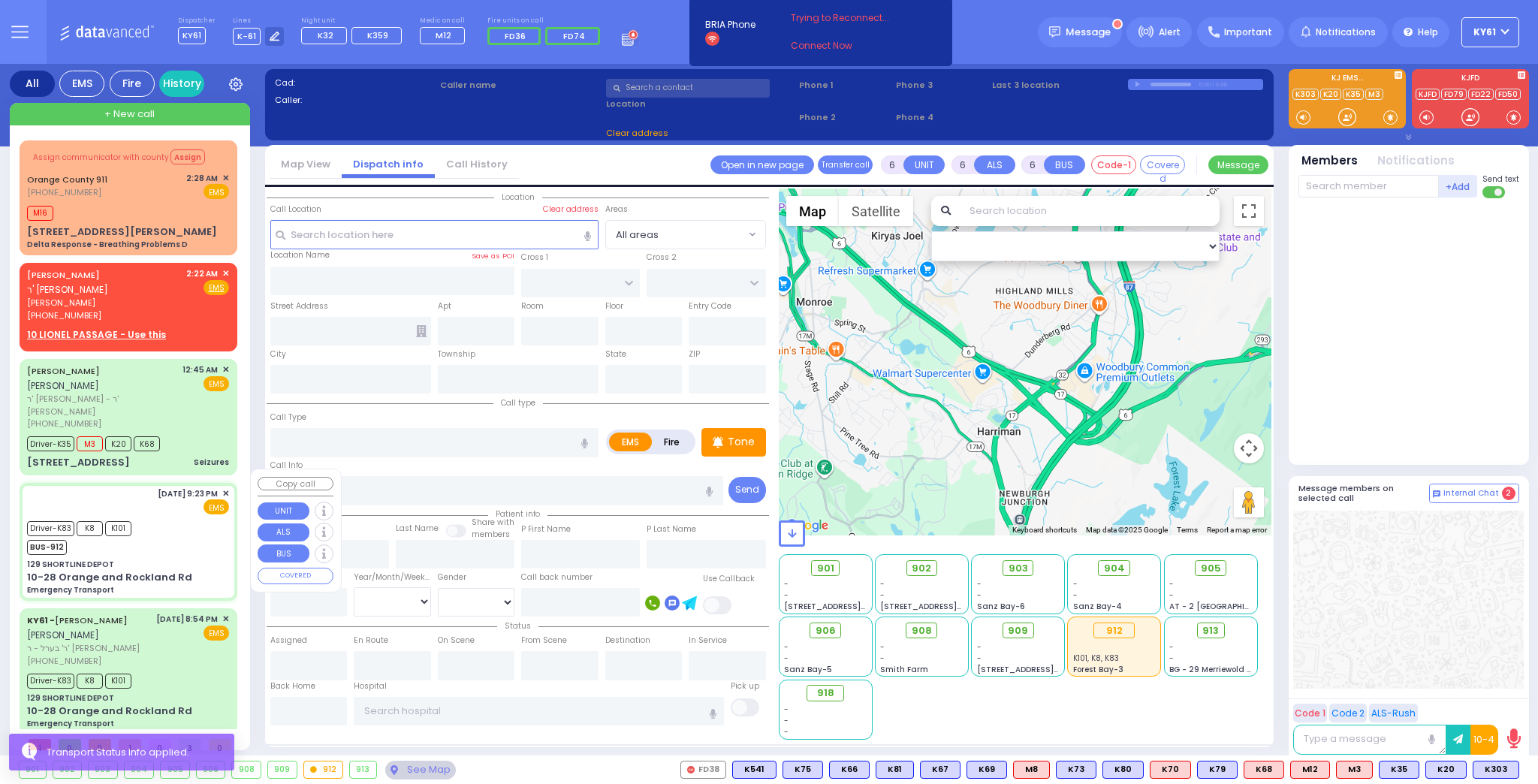
type input "21:43"
type input "21:49"
type input "22:30"
type input "22:33"
type input "[GEOGRAPHIC_DATA] [STREET_ADDRESS][US_STATE]"
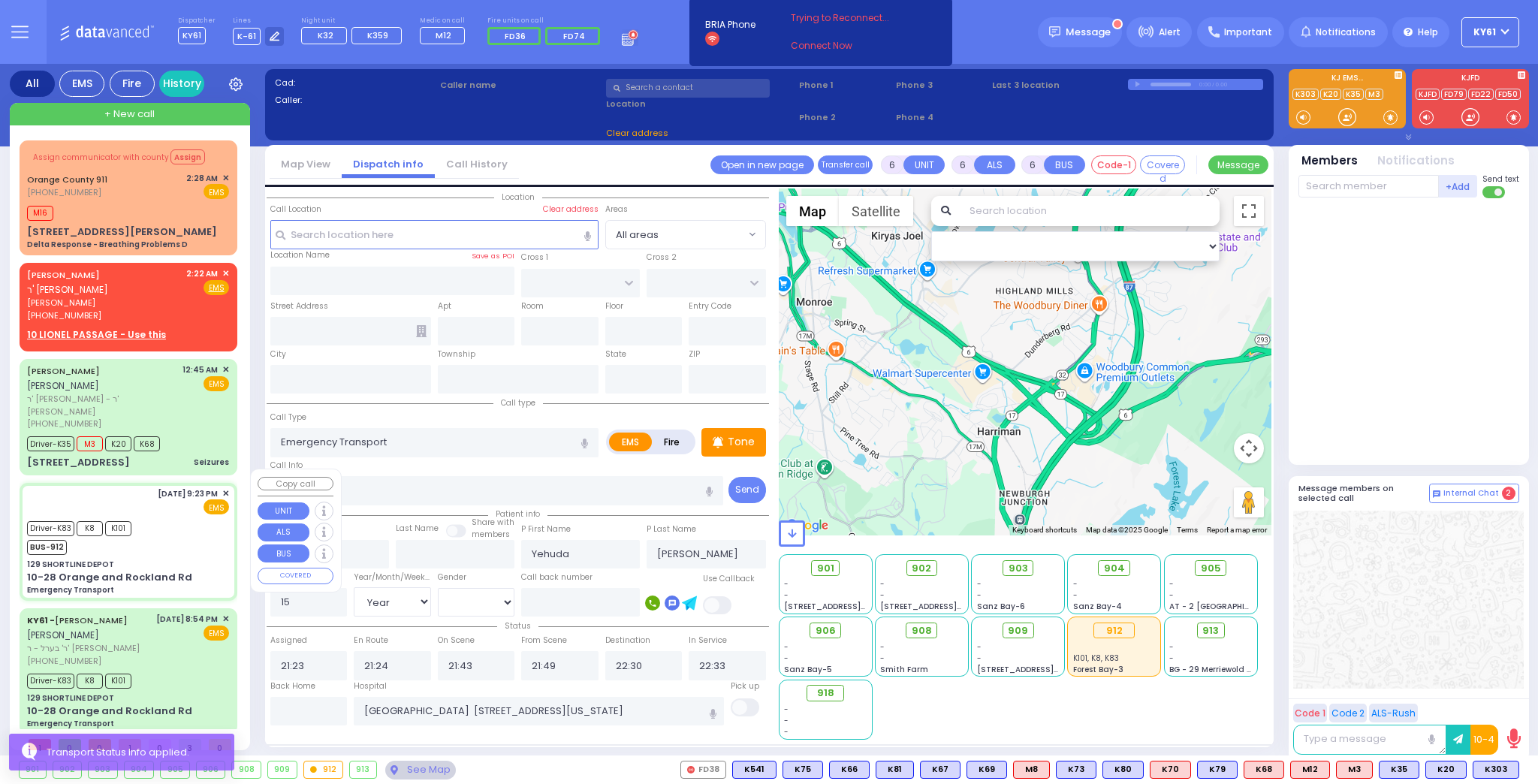
select select "Hatzalah Garages"
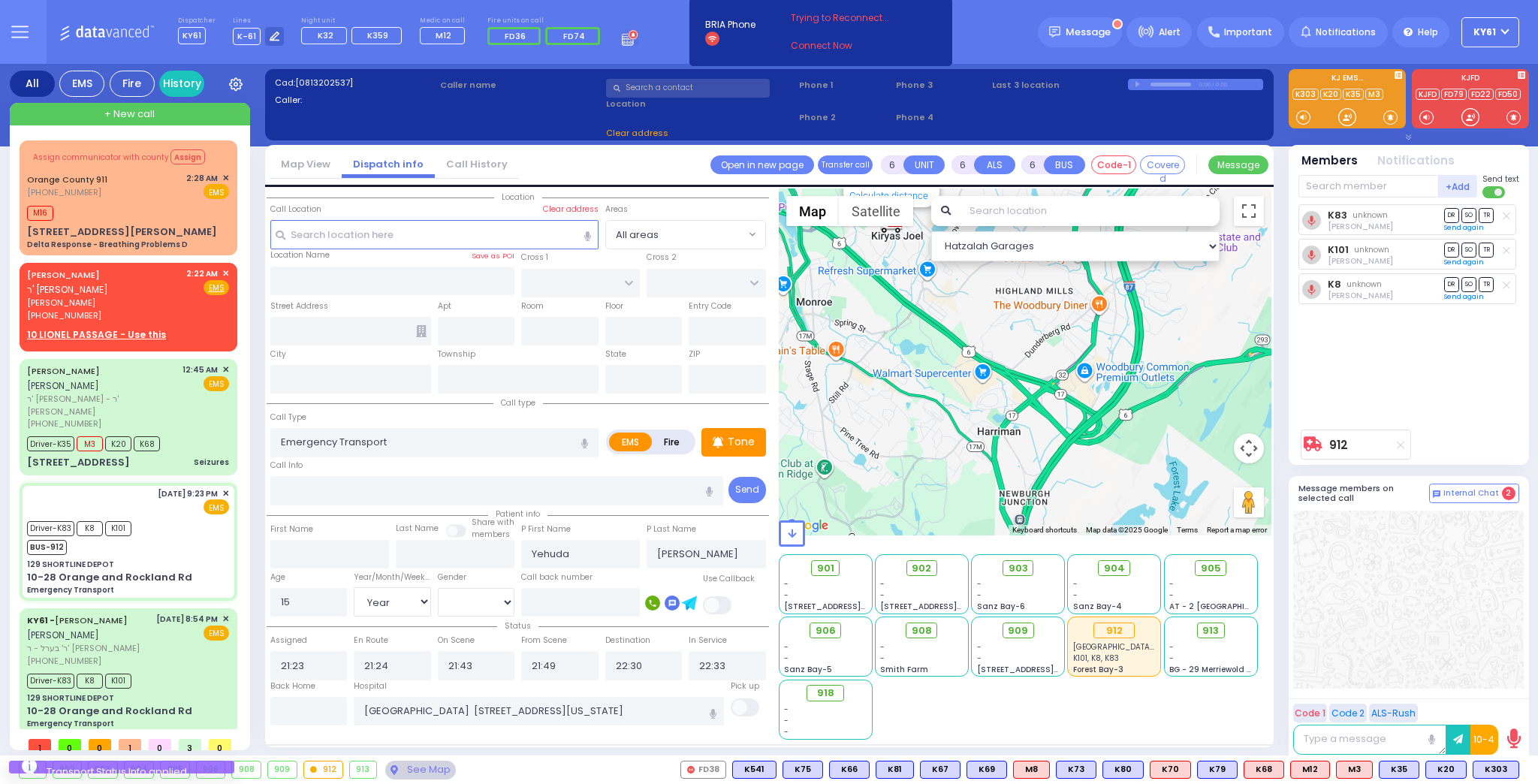
type input "129 SHORTLINE DEPOT"
type input "10-28 Orange and Rockland Rd"
type input "Monroe"
type input "[US_STATE]"
type input "10950"
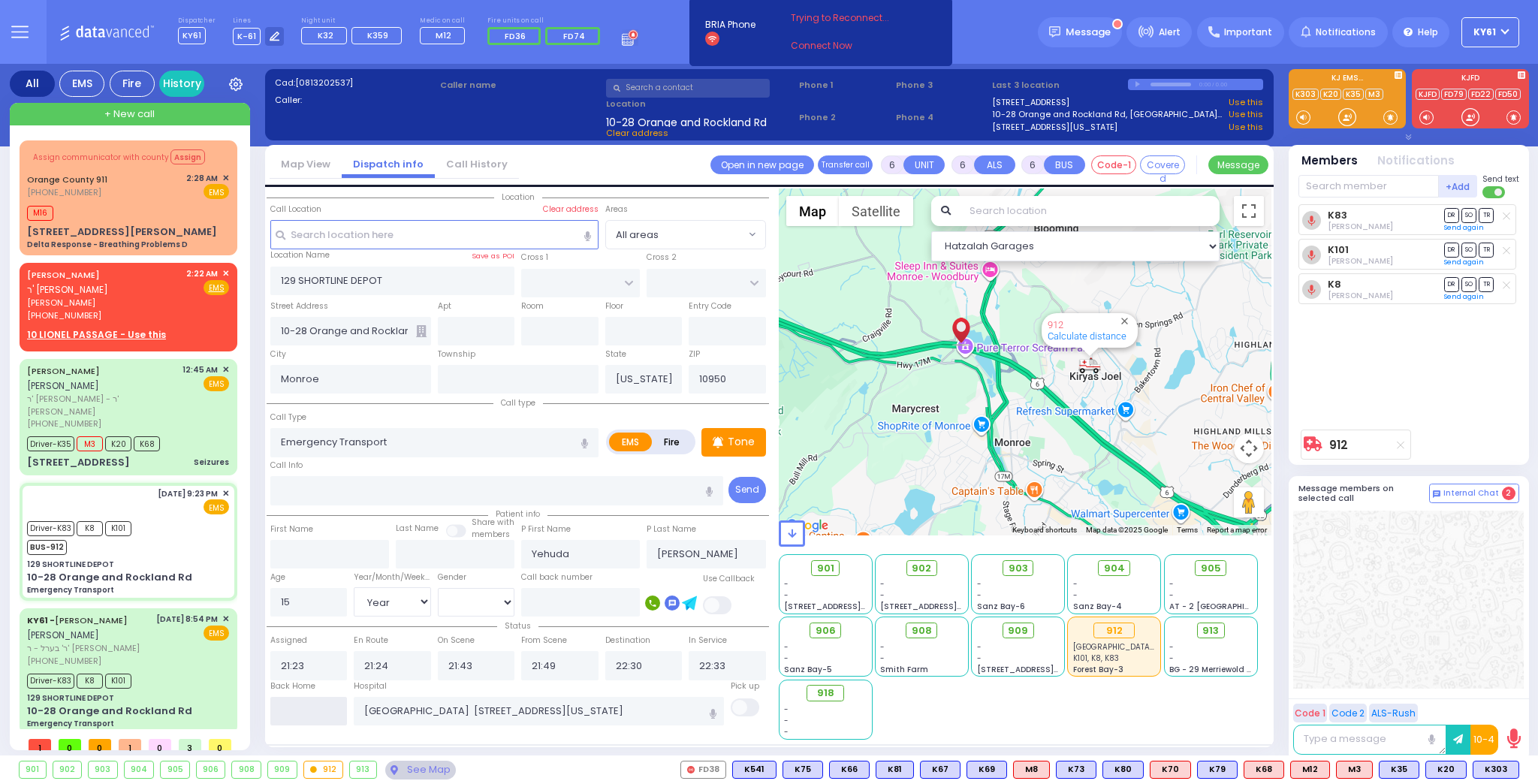
click at [329, 707] on input "text" at bounding box center [308, 711] width 78 height 29
type input "02:48"
select select
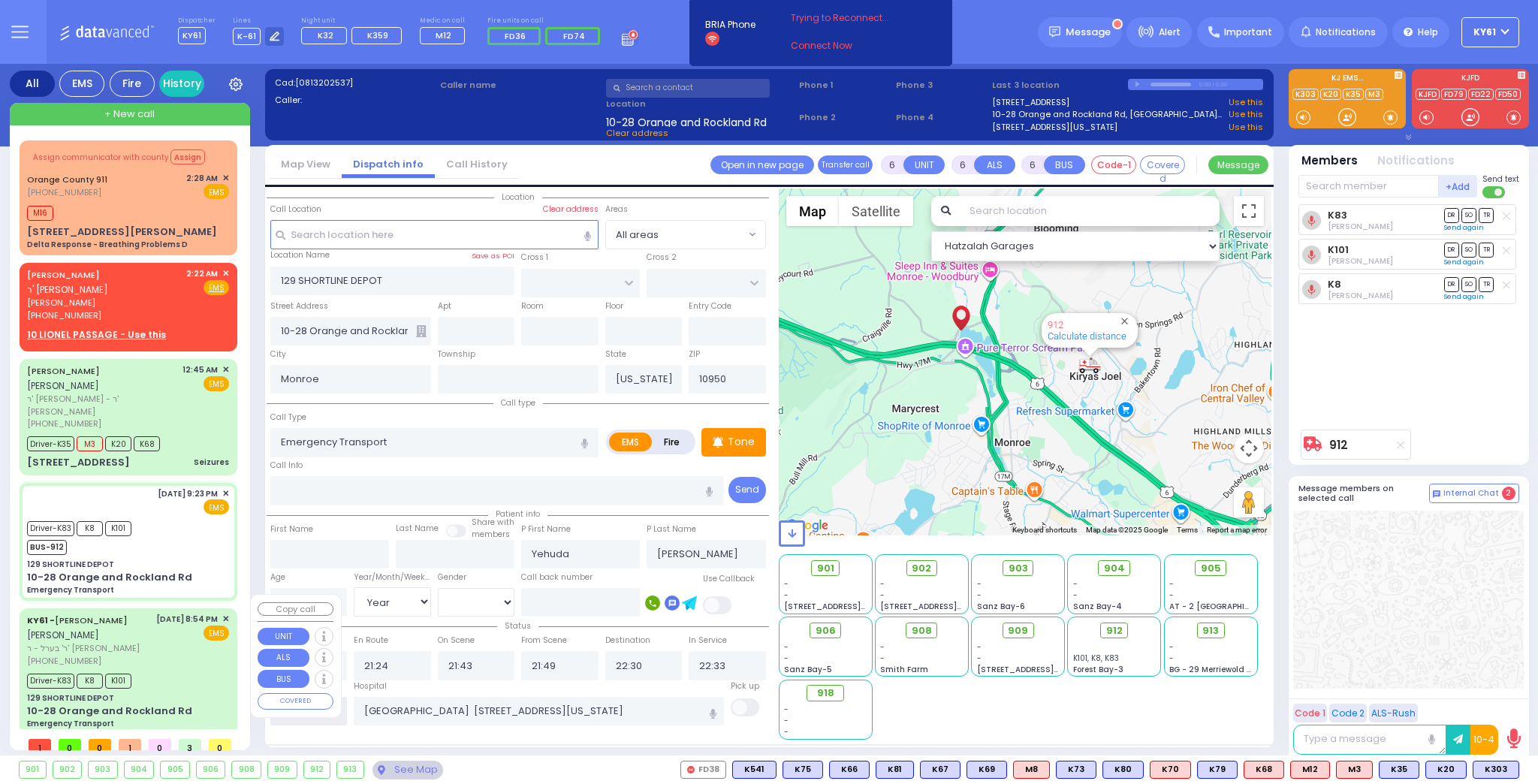
radio input "true"
select select
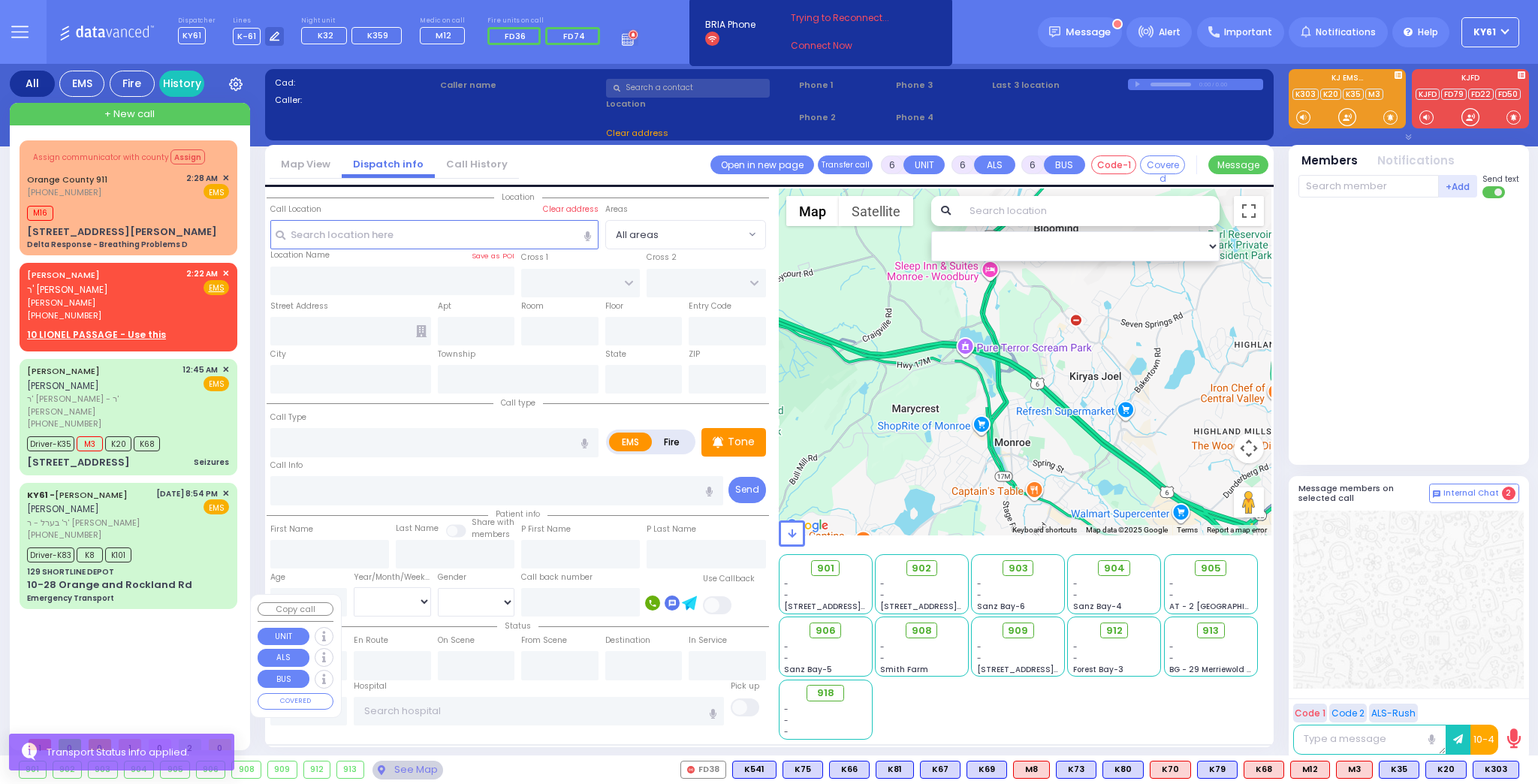
click at [189, 655] on div "Assign communicator with county Assign [GEOGRAPHIC_DATA] 911 M16 EMS M3" at bounding box center [131, 435] width 224 height 589
click at [160, 560] on div "Driver-K83 K8 K101" at bounding box center [127, 552] width 202 height 19
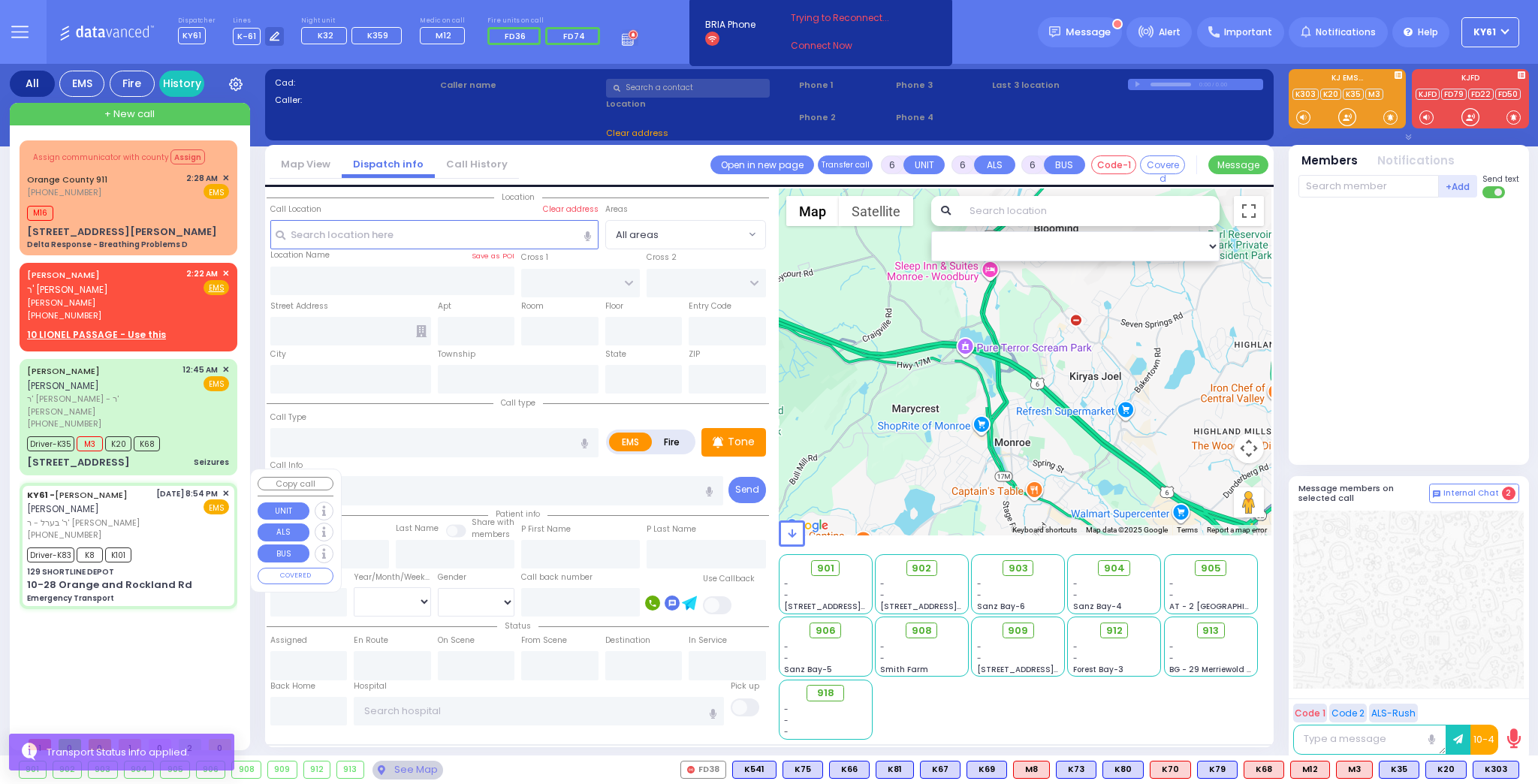
select select
type input "Emergency Transport"
radio input "true"
type input "[PERSON_NAME]"
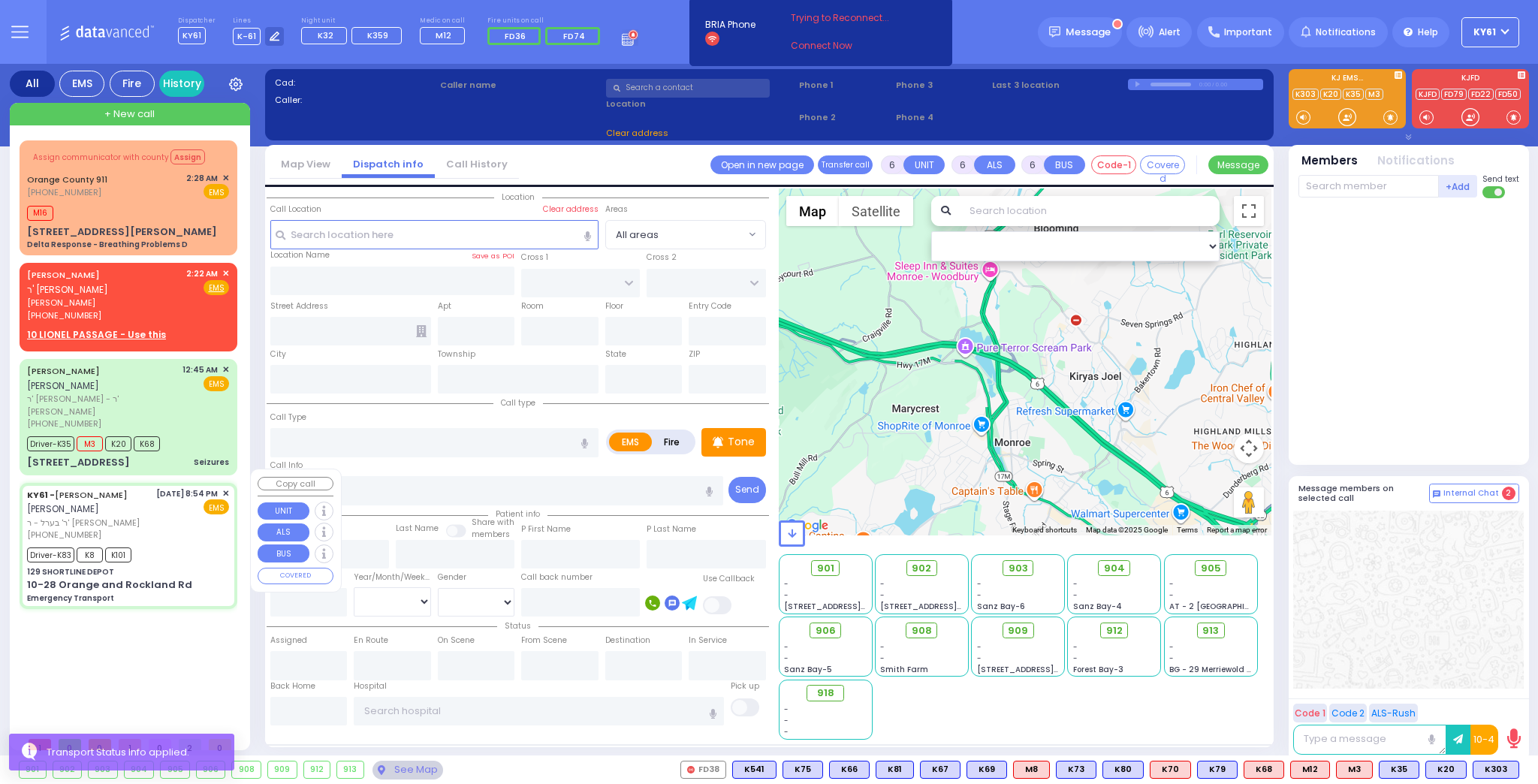
type input "Leib"
type input "Karpen"
type input "3"
select select "Year"
select select "[DEMOGRAPHIC_DATA]"
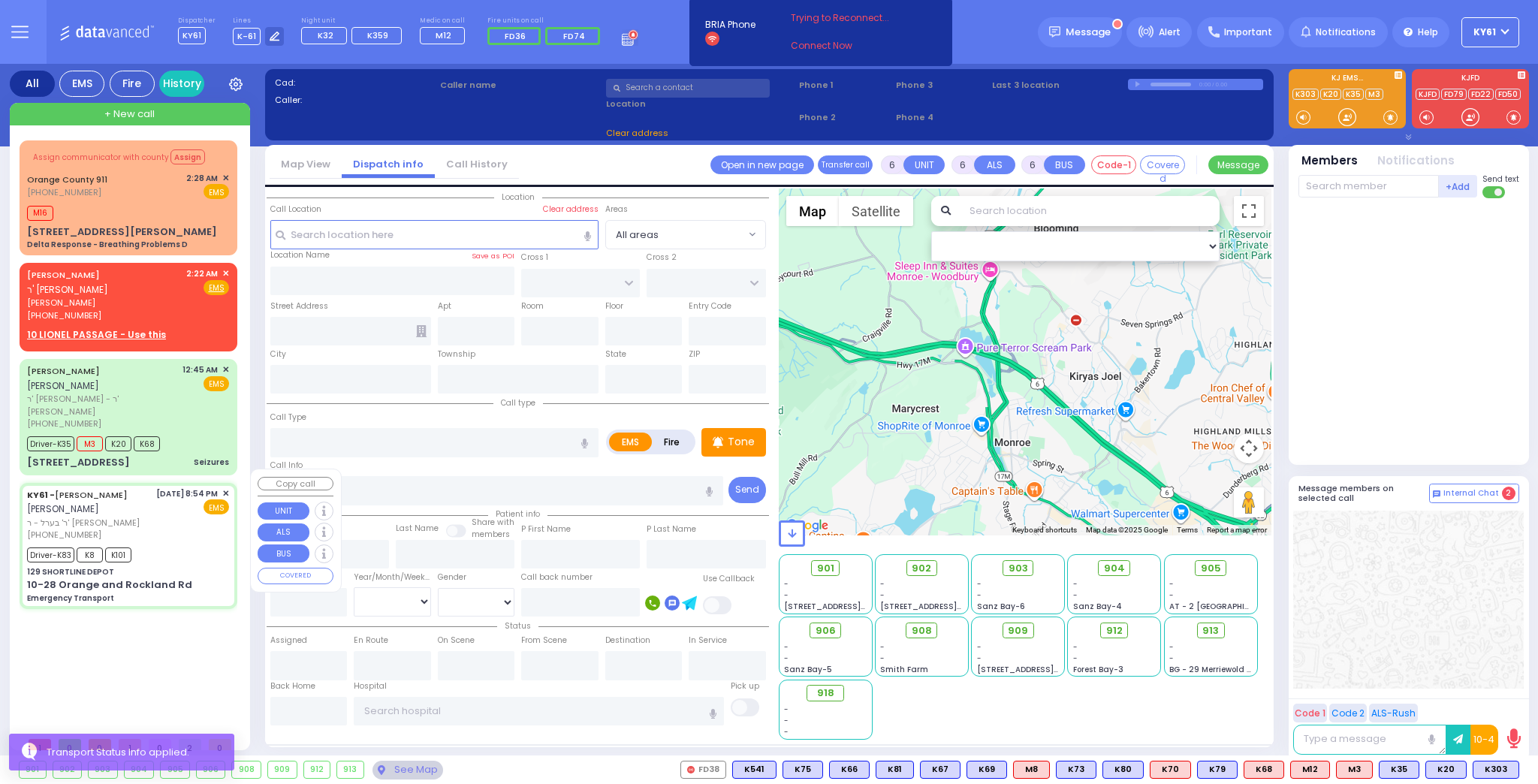
type input "20:54"
type input "20:59"
type input "21:30"
type input "21:50"
type input "22:26"
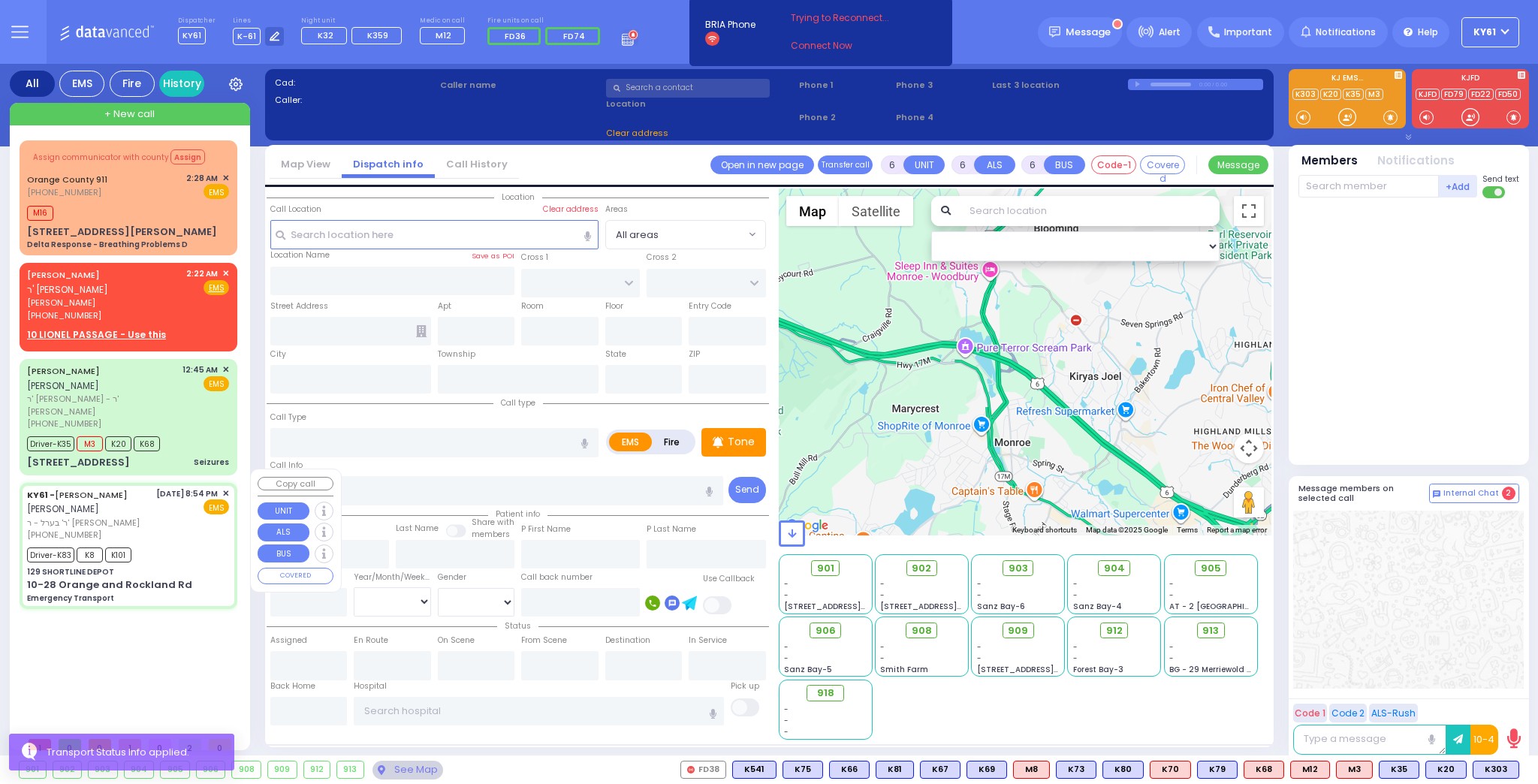
type input "22:42"
type input "[US_STATE][GEOGRAPHIC_DATA]- [GEOGRAPHIC_DATA]"
select select "Hatzalah Garages"
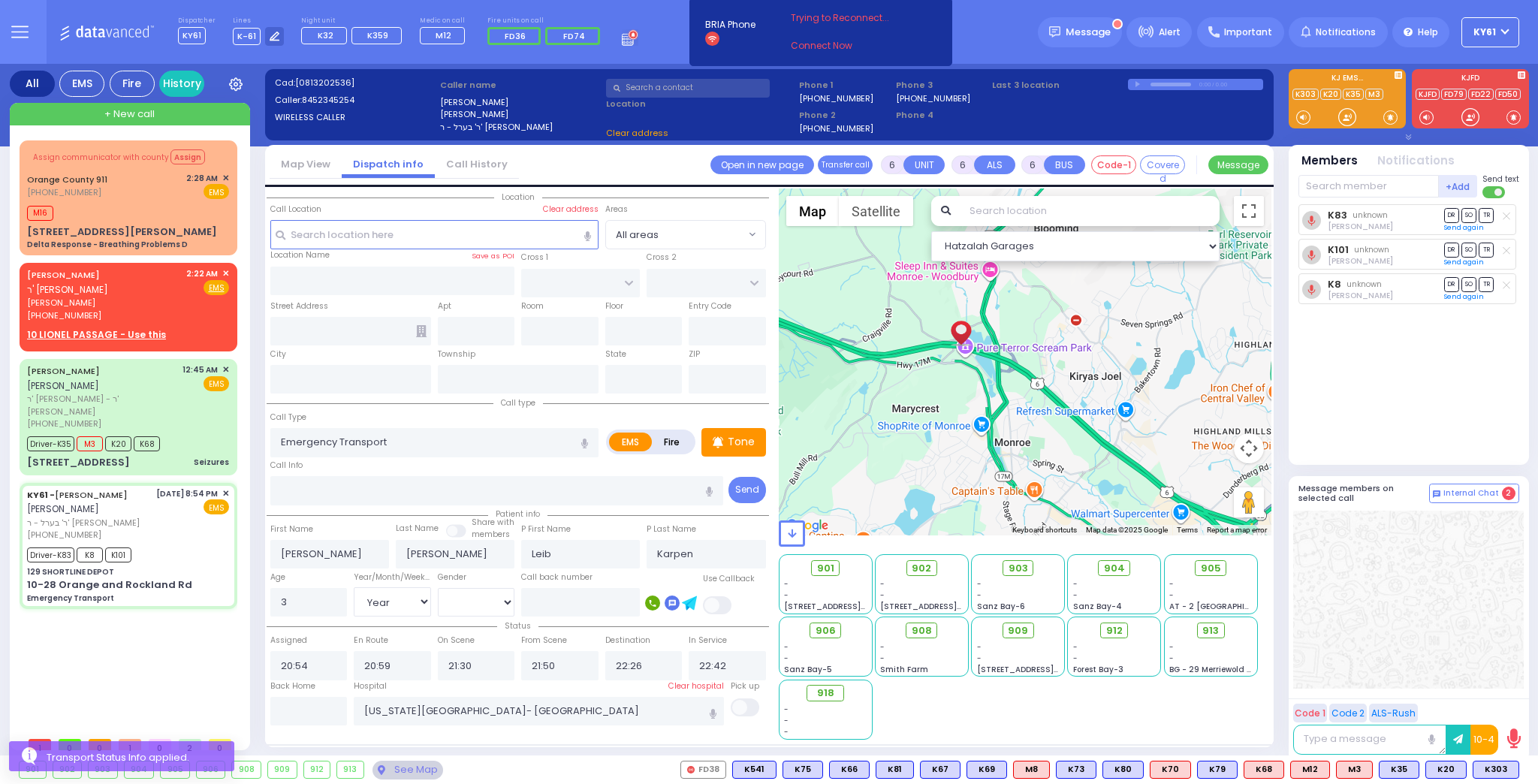
type input "129 SHORTLINE DEPOT"
type input "10-28 Orange and Rockland Rd"
type input "Monroe"
type input "[US_STATE]"
type input "10950"
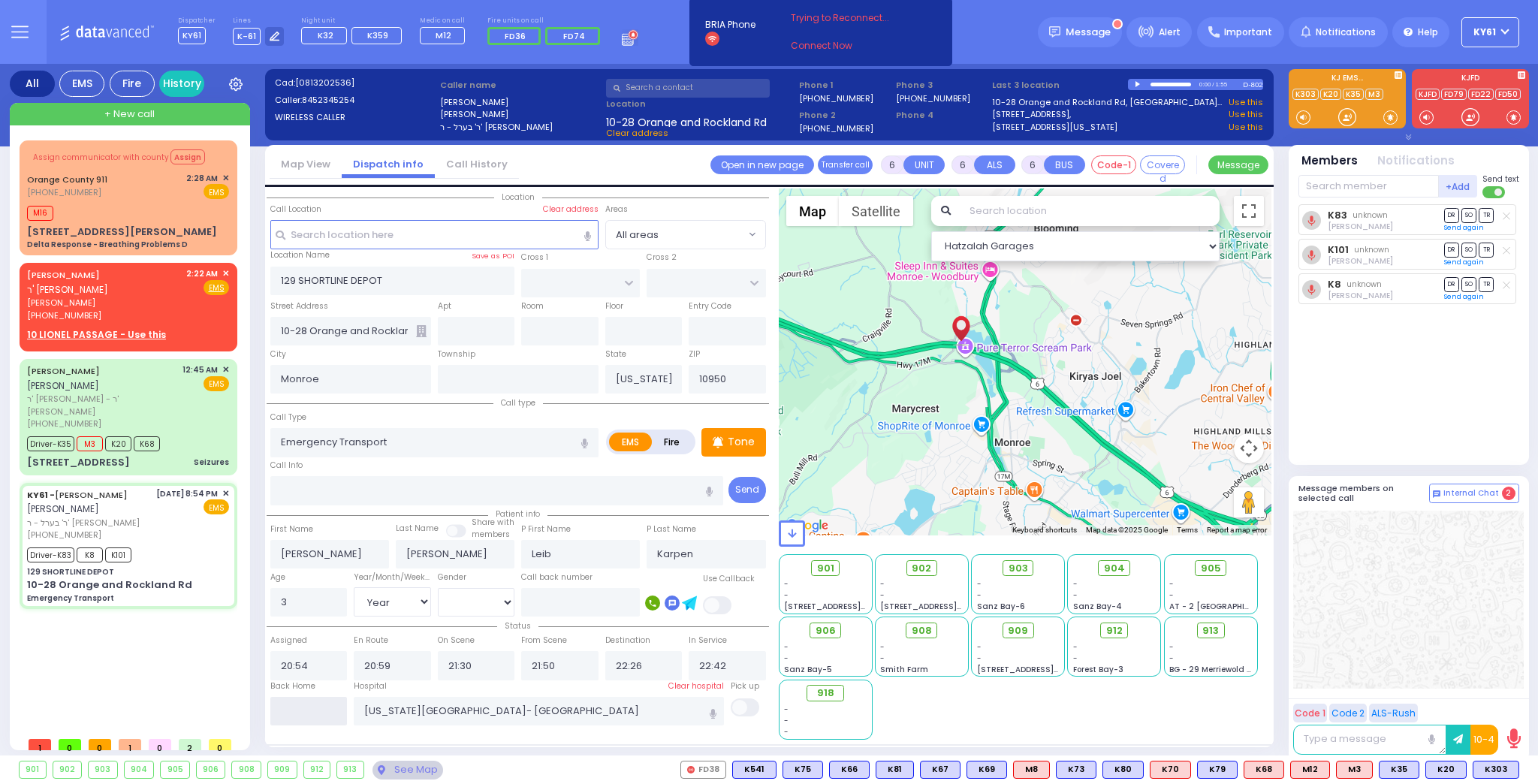
click at [318, 700] on input "text" at bounding box center [308, 711] width 78 height 29
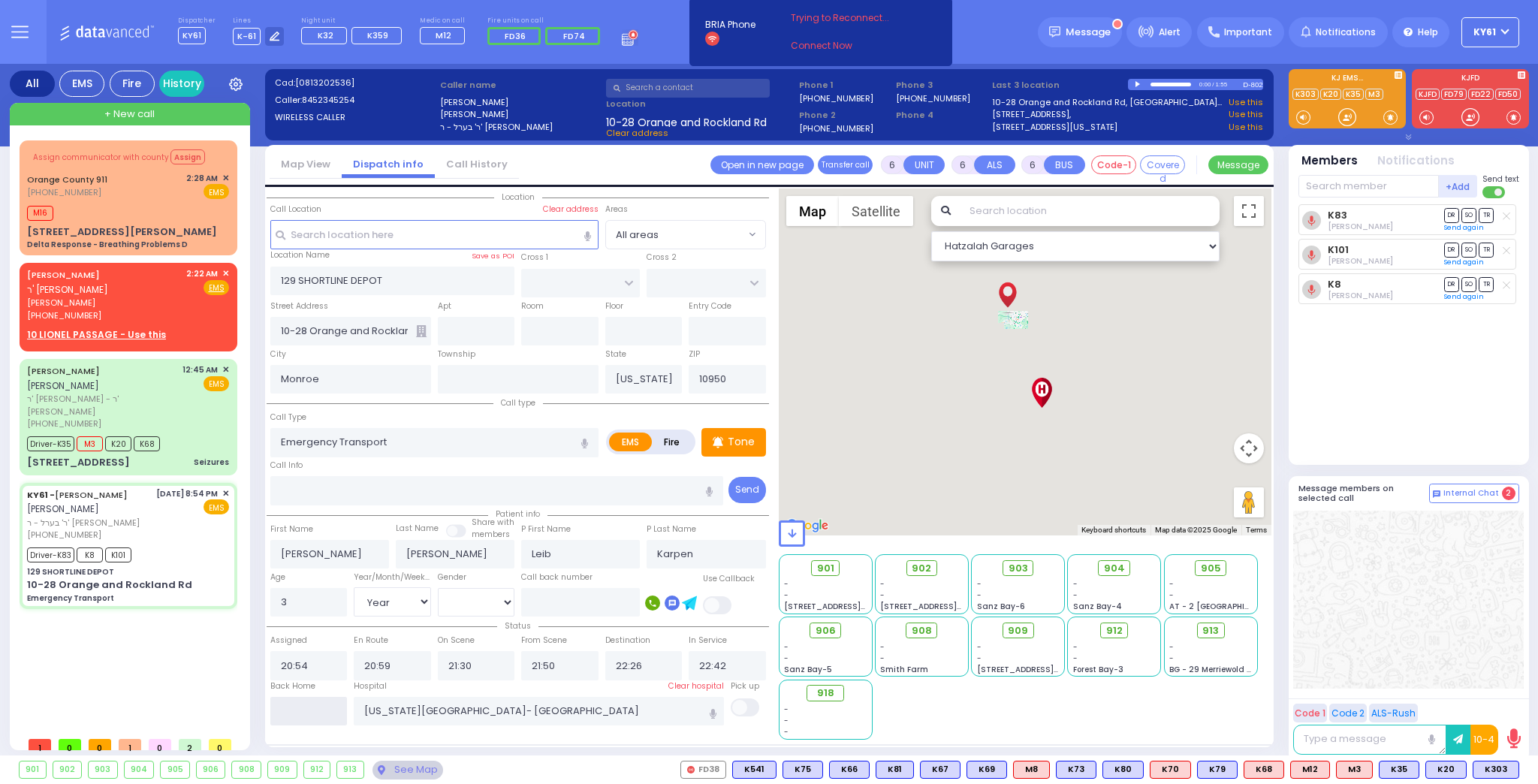
click at [318, 698] on input "text" at bounding box center [308, 711] width 78 height 29
type input "02:48"
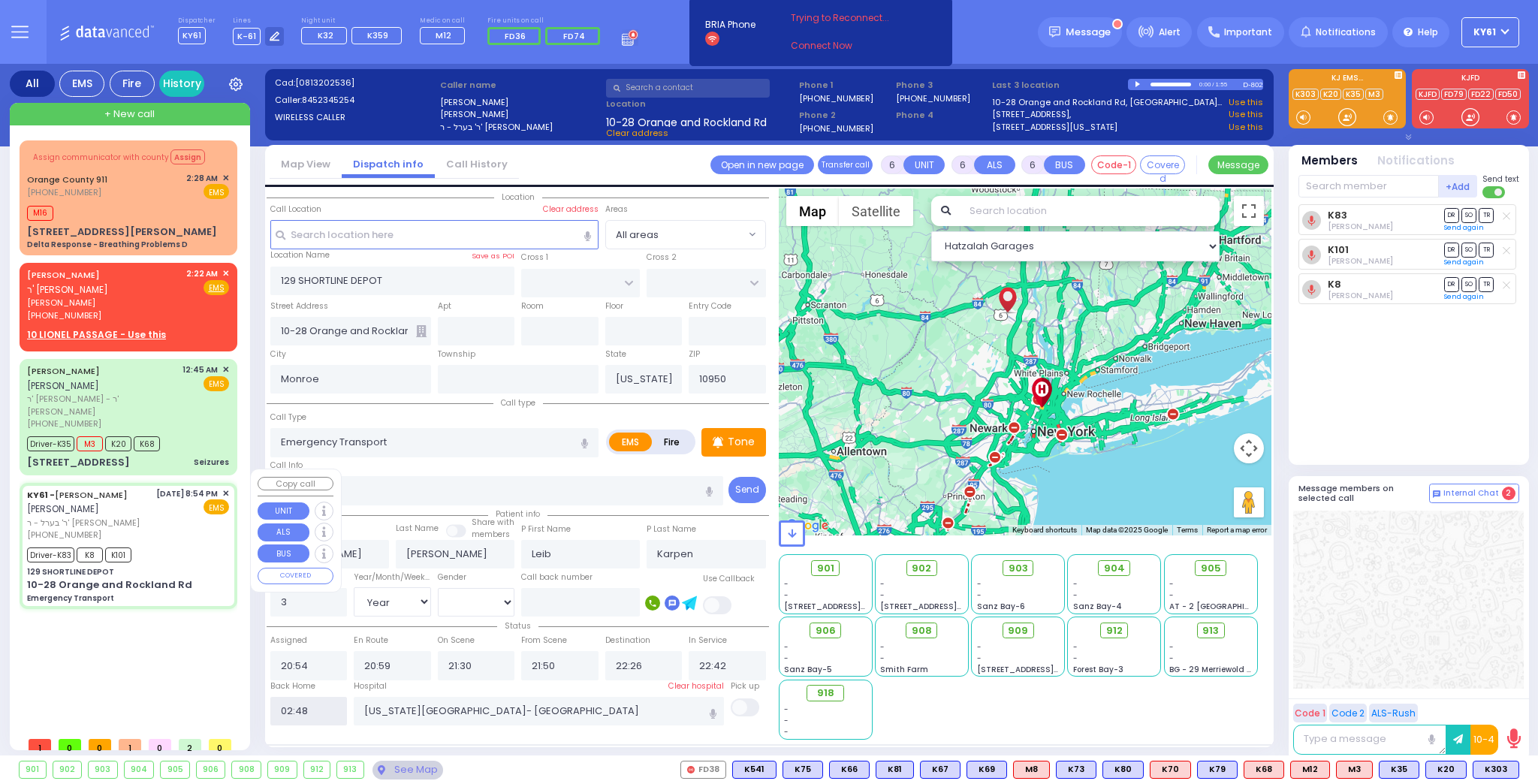
select select
radio input "true"
select select
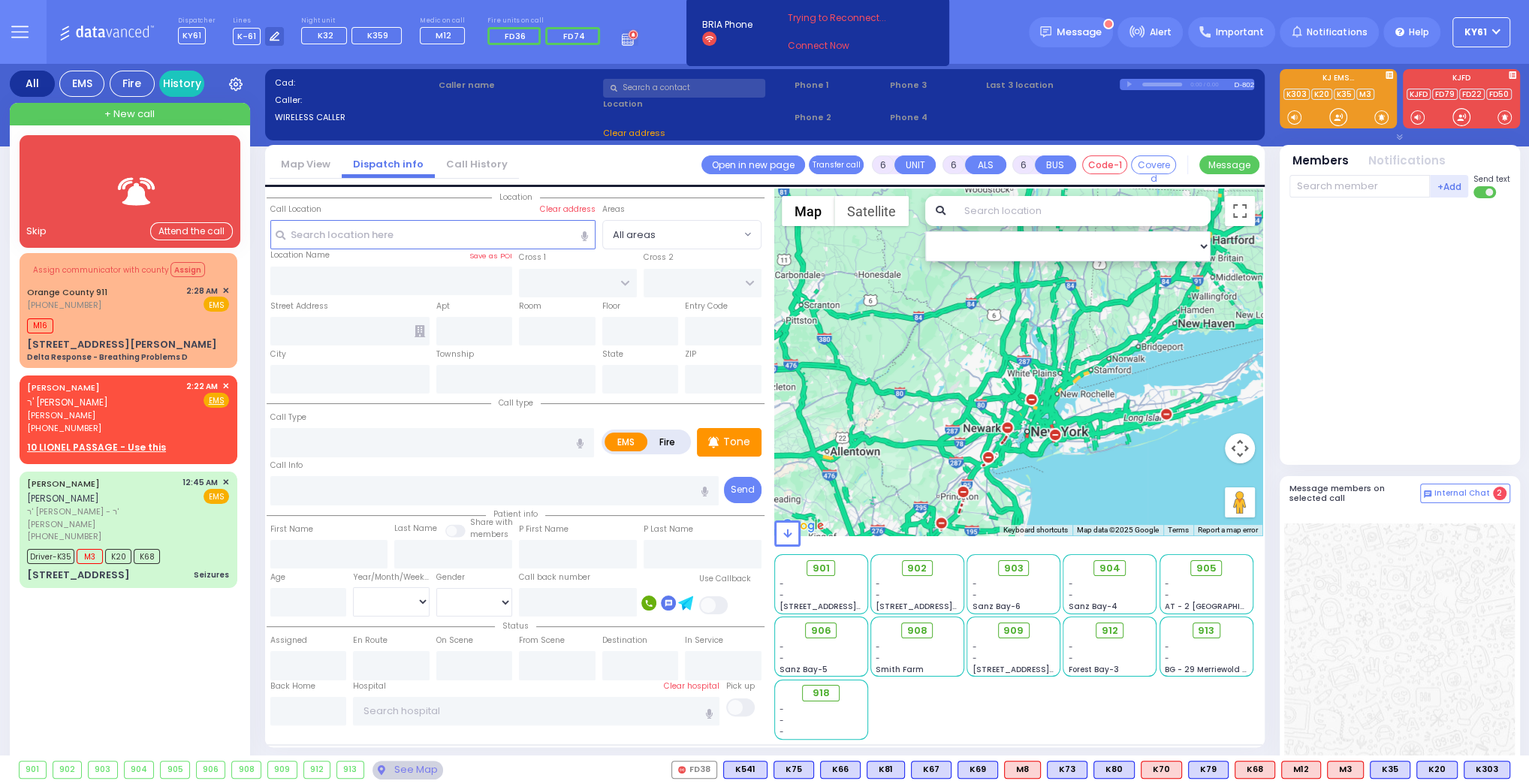
click at [101, 208] on div at bounding box center [129, 192] width 177 height 74
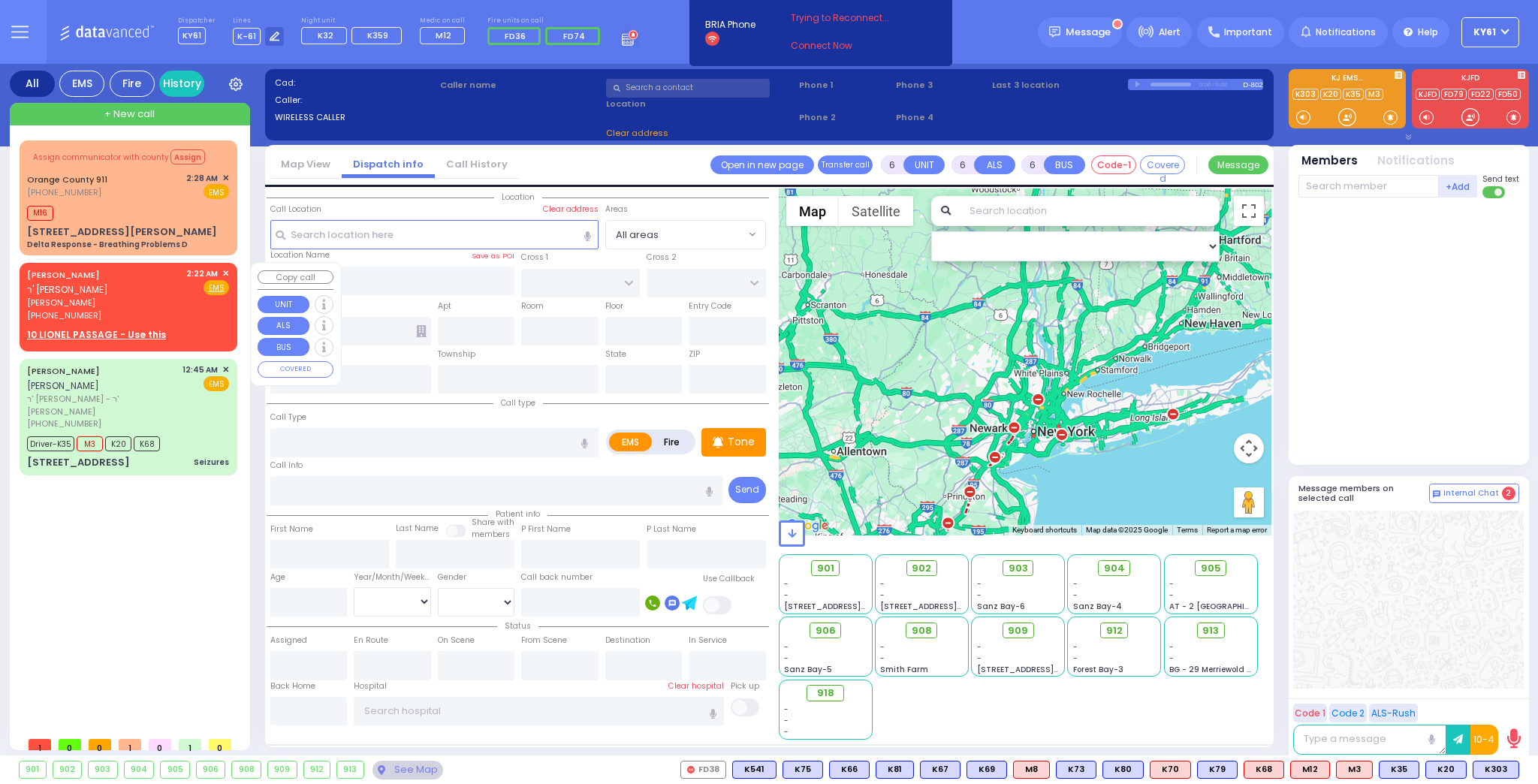
click at [226, 270] on span "✕" at bounding box center [226, 274] width 7 height 12
drag, startPoint x: 166, startPoint y: 314, endPoint x: 169, endPoint y: 306, distance: 8.5
click at [166, 309] on div "[PHONE_NUMBER]" at bounding box center [103, 315] width 154 height 12
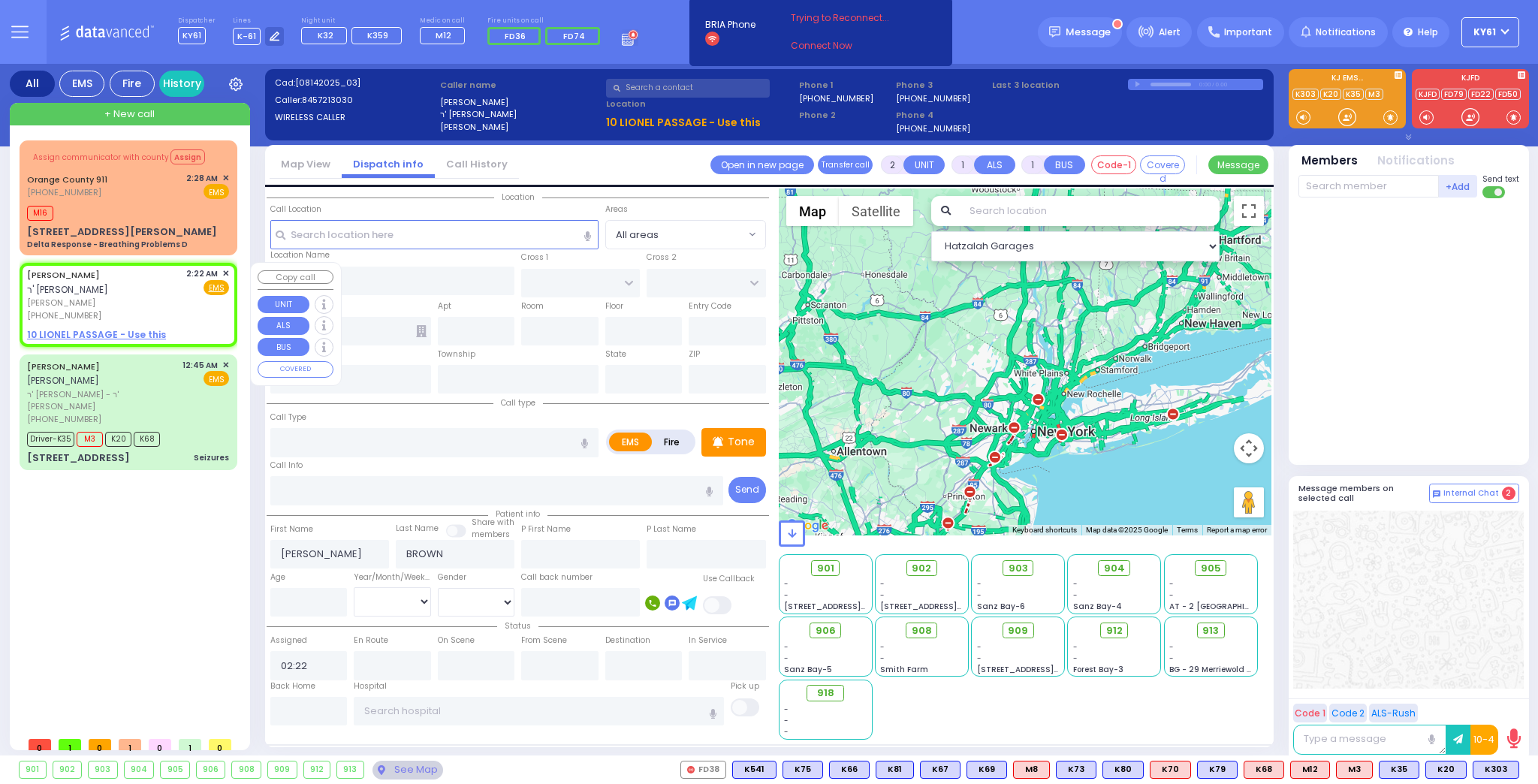
click at [70, 332] on u "10 LIONEL PASSAGE - Use this" at bounding box center [96, 334] width 139 height 12
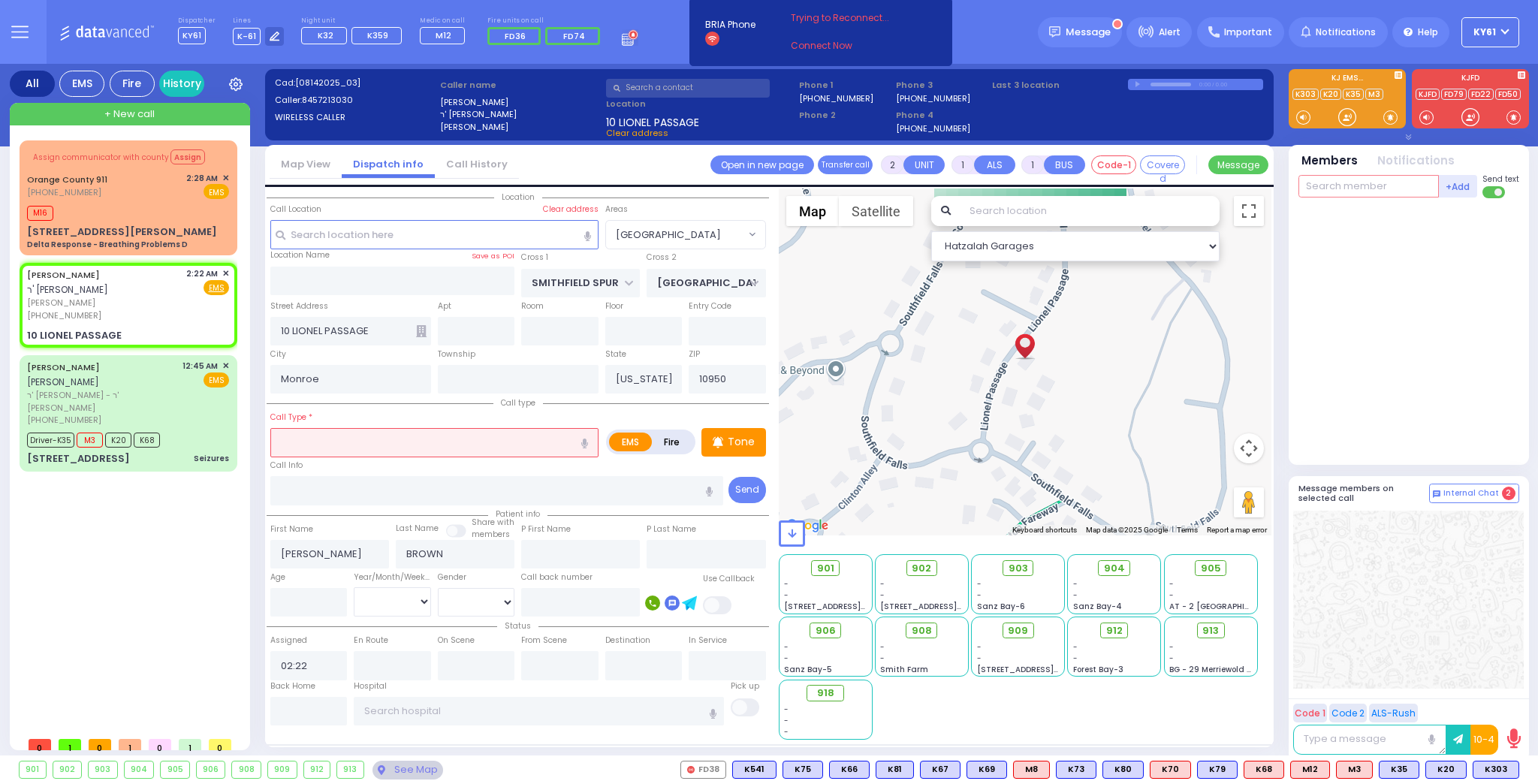
click at [1388, 182] on input "text" at bounding box center [1370, 185] width 141 height 22
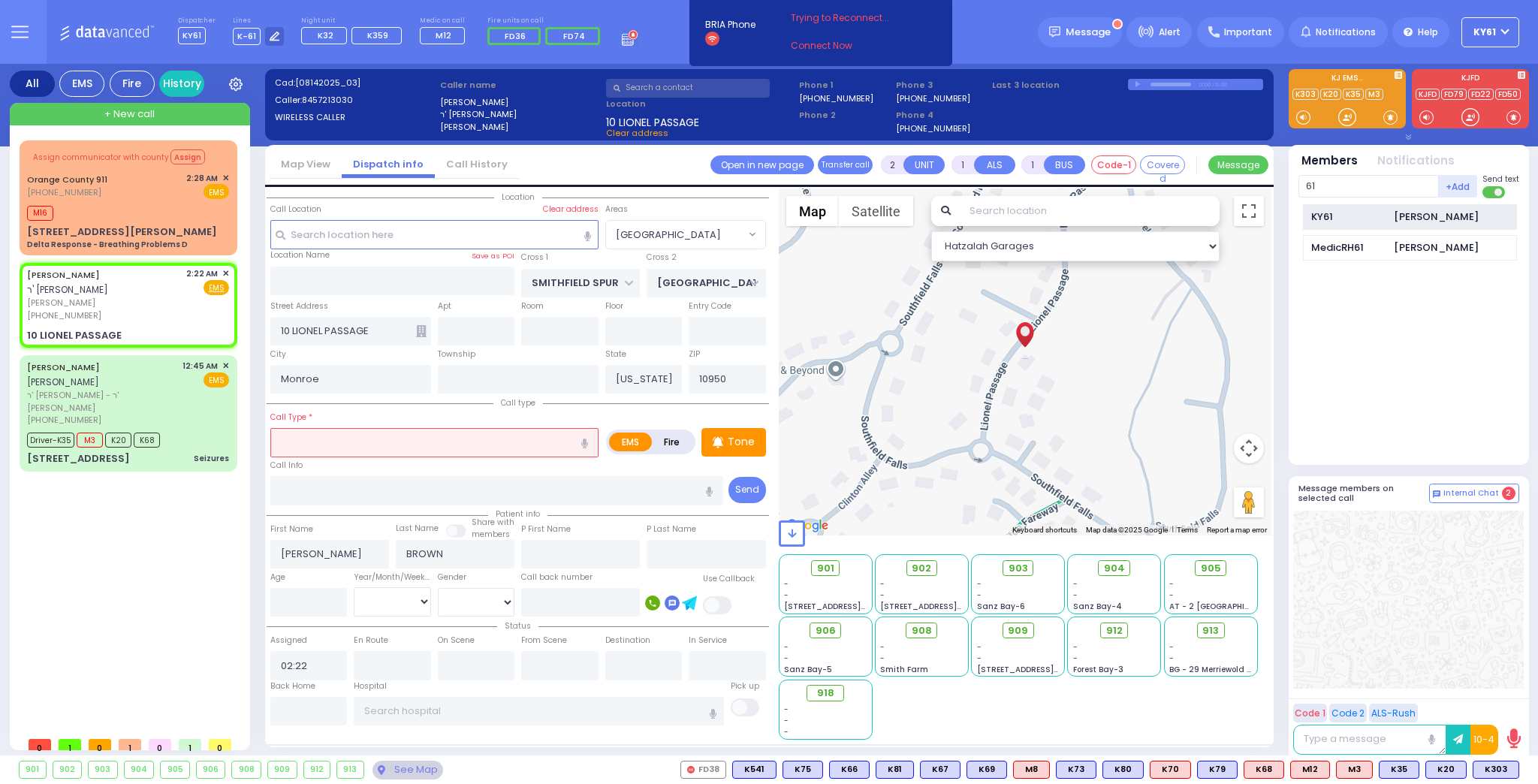
click at [1428, 219] on div "[PERSON_NAME]" at bounding box center [1436, 216] width 85 height 15
